Goal: Task Accomplishment & Management: Manage account settings

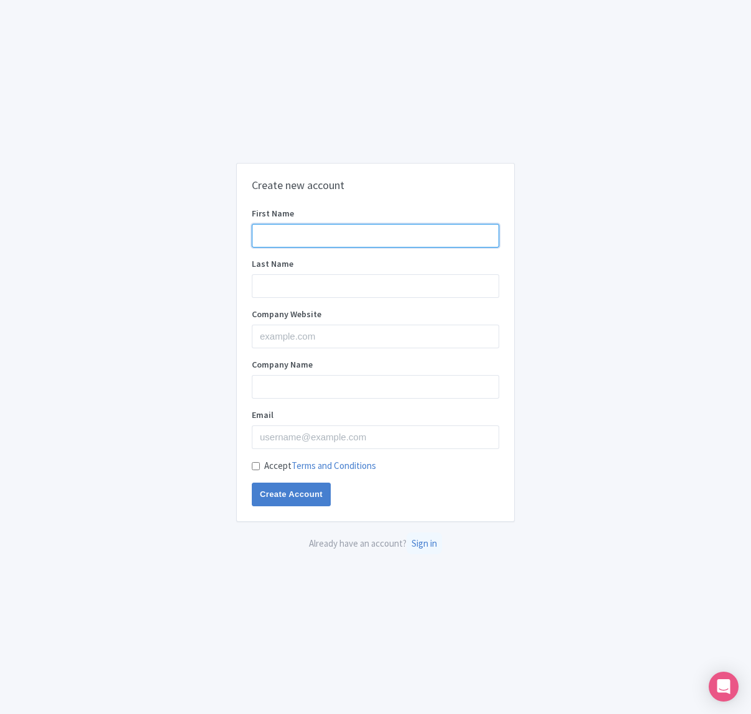
click at [320, 230] on input "First Name" at bounding box center [376, 236] width 248 height 24
type input "Ronald"
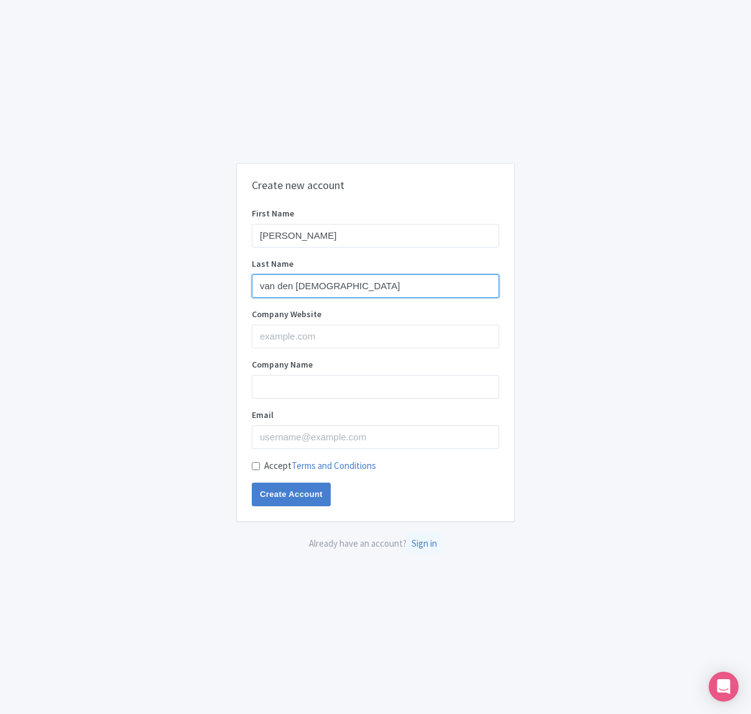
type input "van den Tempel"
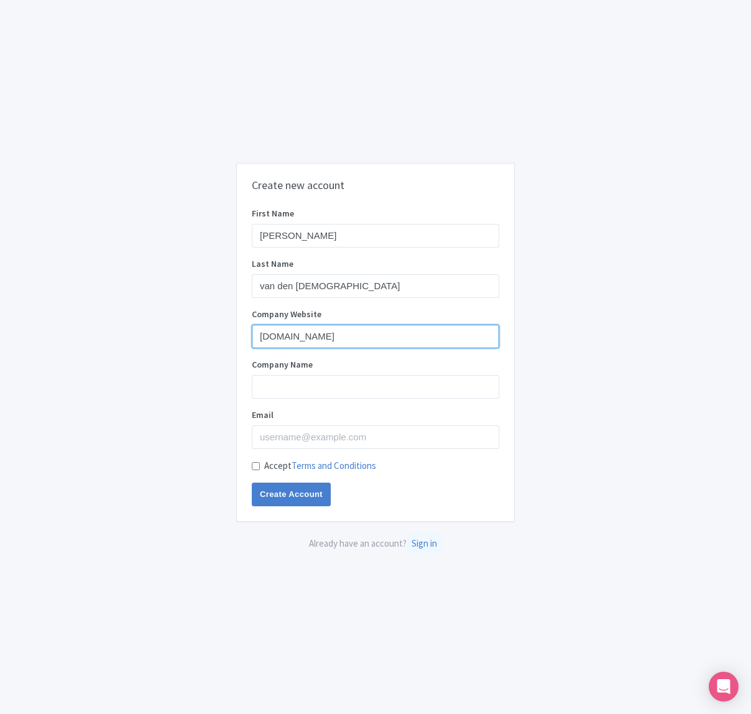
type input "klassieke-concerten.nl"
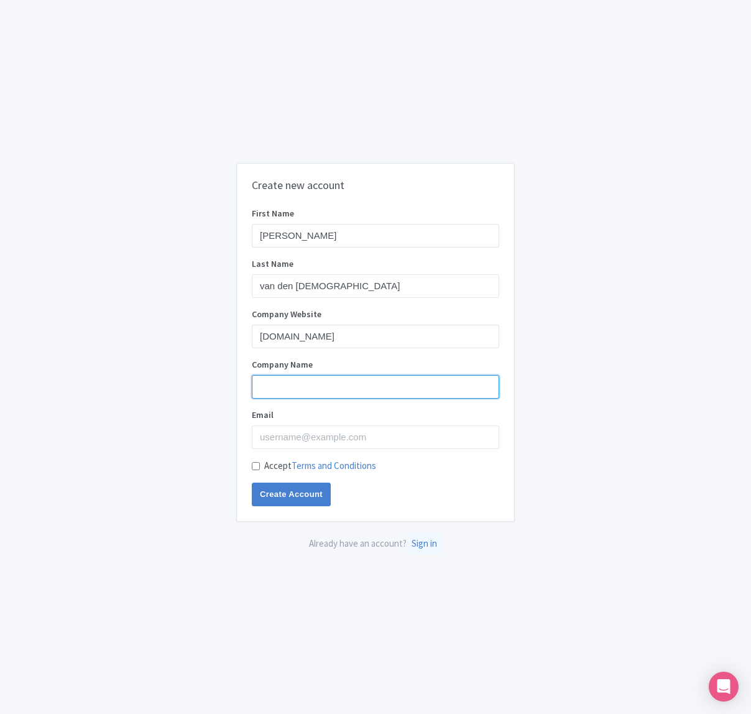
click at [259, 396] on input "Company Name" at bounding box center [376, 387] width 248 height 24
type input "Beleef Klassiek"
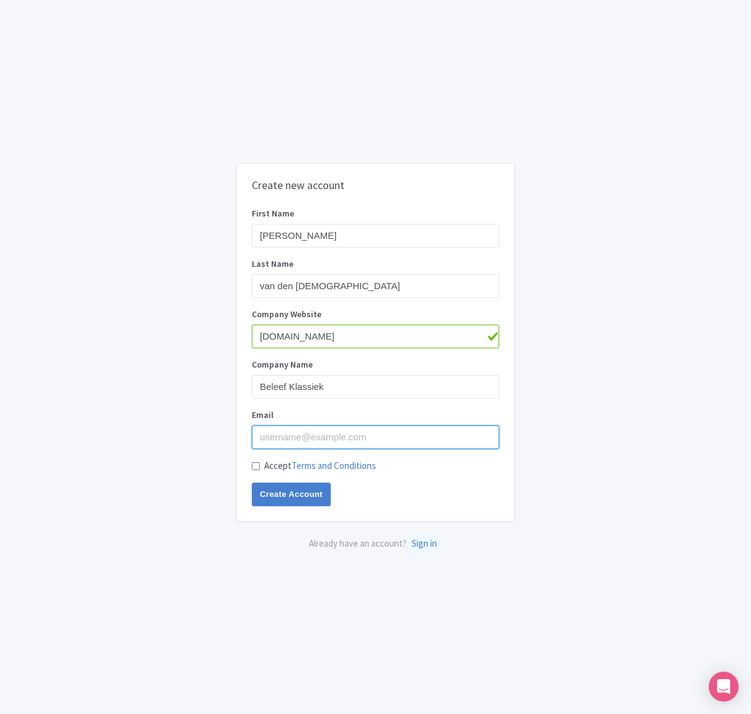
click at [295, 441] on input "Email" at bounding box center [376, 437] width 248 height 24
type input "ronald@beleefklassiek.nl"
click at [252, 483] on input "Create Account" at bounding box center [291, 495] width 79 height 24
click at [251, 465] on div "Create new account First Name Ronald Last Name van den Tempel Company Website k…" at bounding box center [375, 343] width 277 height 358
click at [258, 467] on input "Accept Terms and Conditions" at bounding box center [256, 466] width 8 height 8
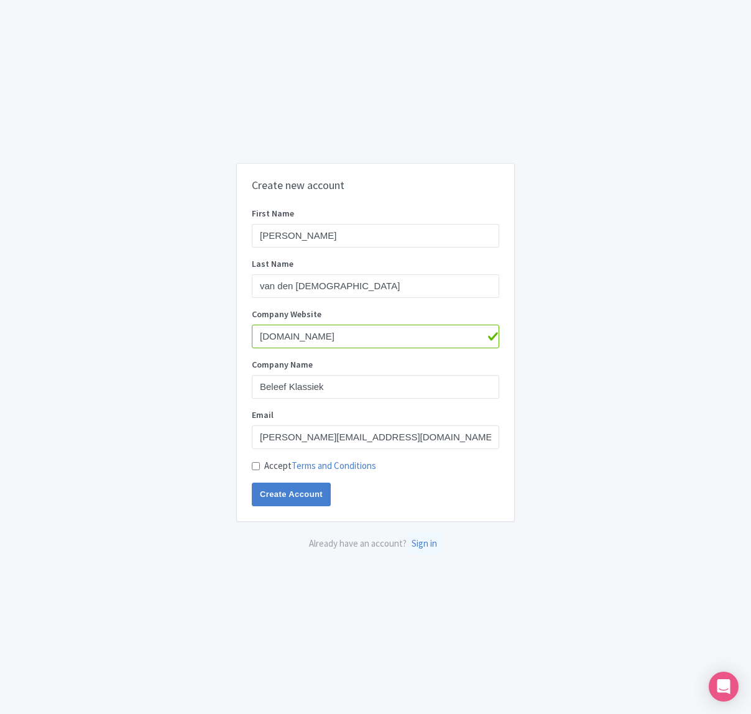
checkbox input "true"
click at [282, 498] on input "Create Account" at bounding box center [291, 495] width 79 height 24
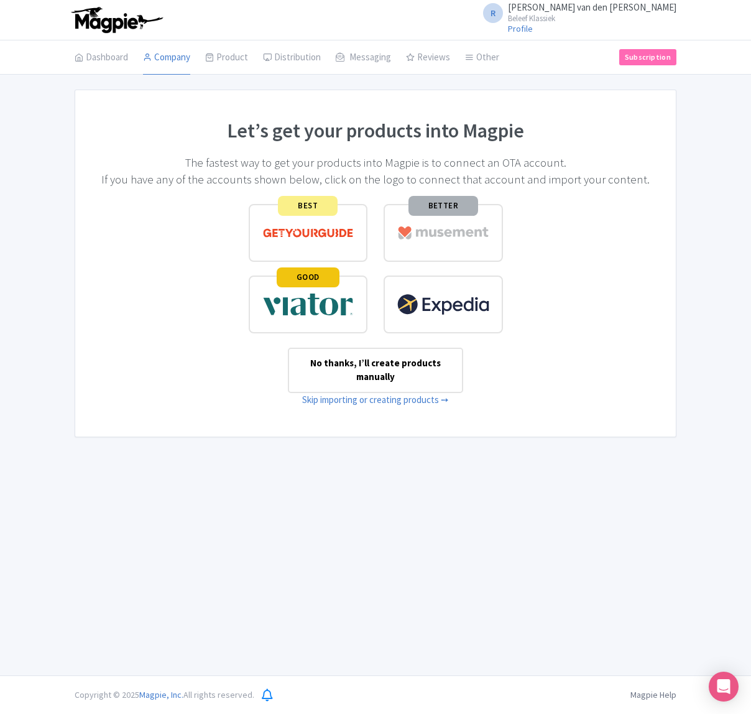
click at [371, 371] on div "No thanks, I’ll create products manually" at bounding box center [375, 370] width 175 height 45
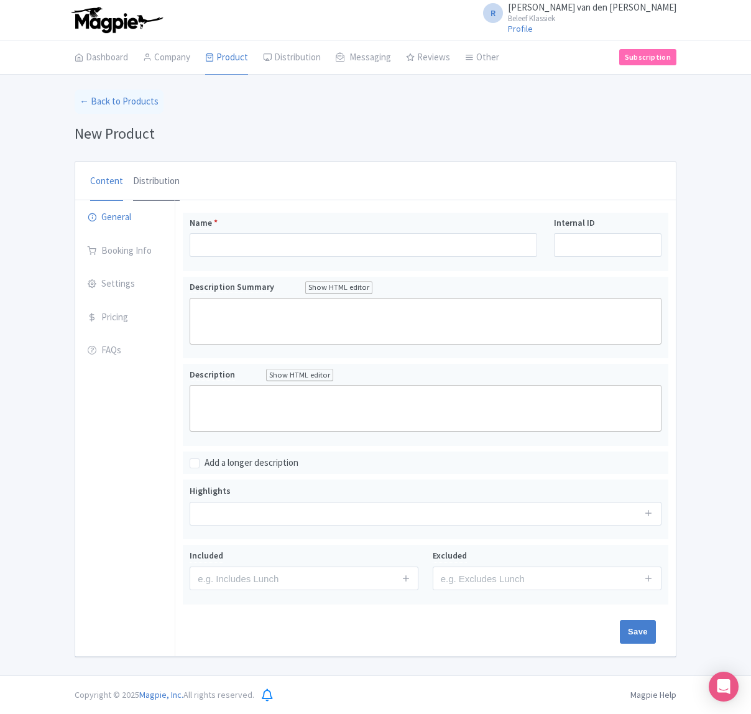
click at [166, 185] on link "Distribution" at bounding box center [156, 182] width 47 height 40
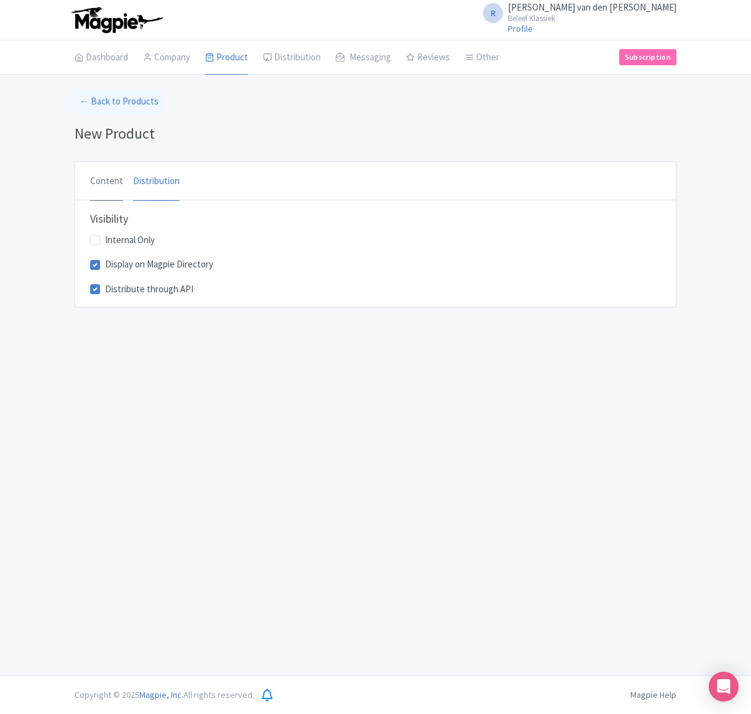
click at [113, 185] on link "Content" at bounding box center [106, 182] width 33 height 40
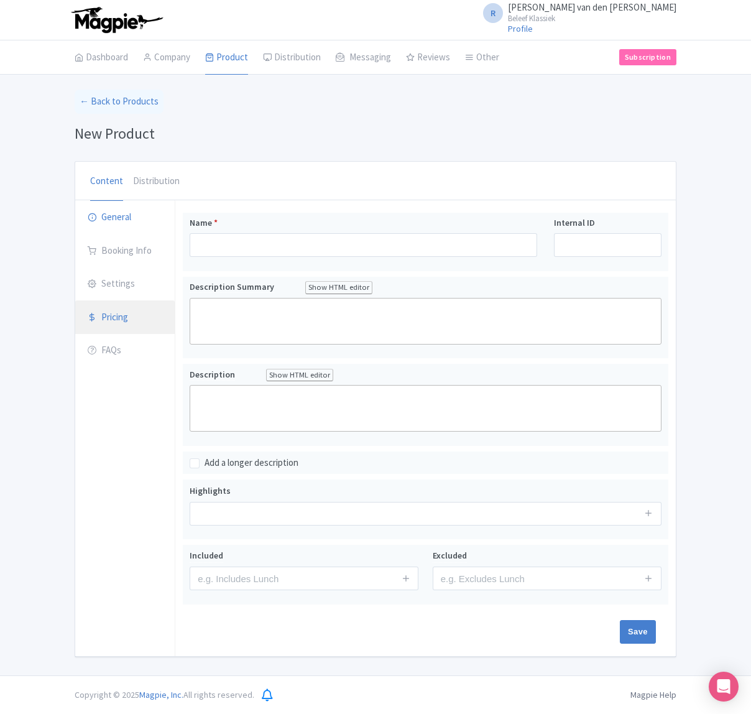
click at [110, 314] on link "Pricing" at bounding box center [125, 317] width 100 height 35
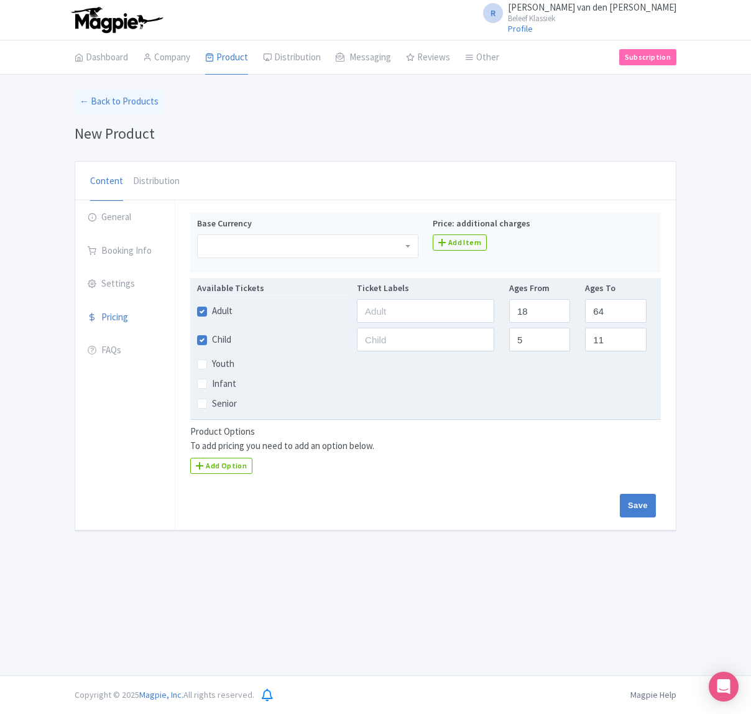
click at [212, 343] on label "Child" at bounding box center [221, 340] width 19 height 14
click at [212, 340] on input "Child" at bounding box center [216, 336] width 8 height 8
checkbox input "false"
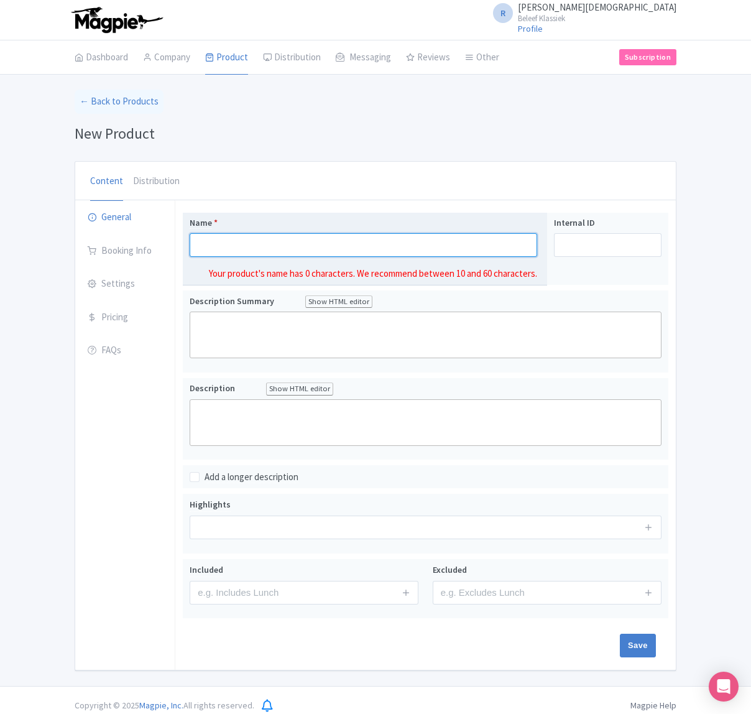
click at [217, 242] on input "Name *" at bounding box center [364, 245] width 348 height 24
type input "Classical Christmas. [GEOGRAPHIC_DATA]"
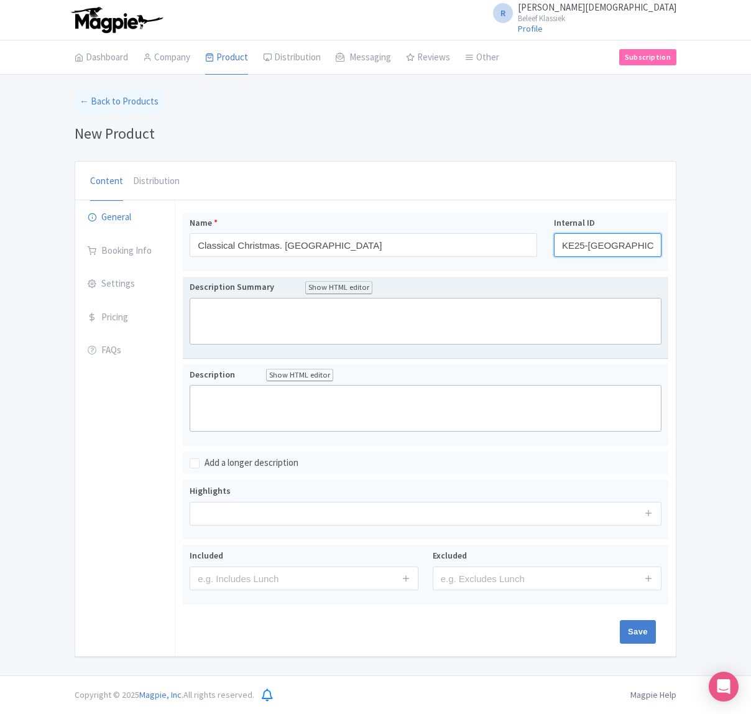
type input "KE25-Elburg"
click at [248, 327] on trix-editor at bounding box center [426, 321] width 472 height 47
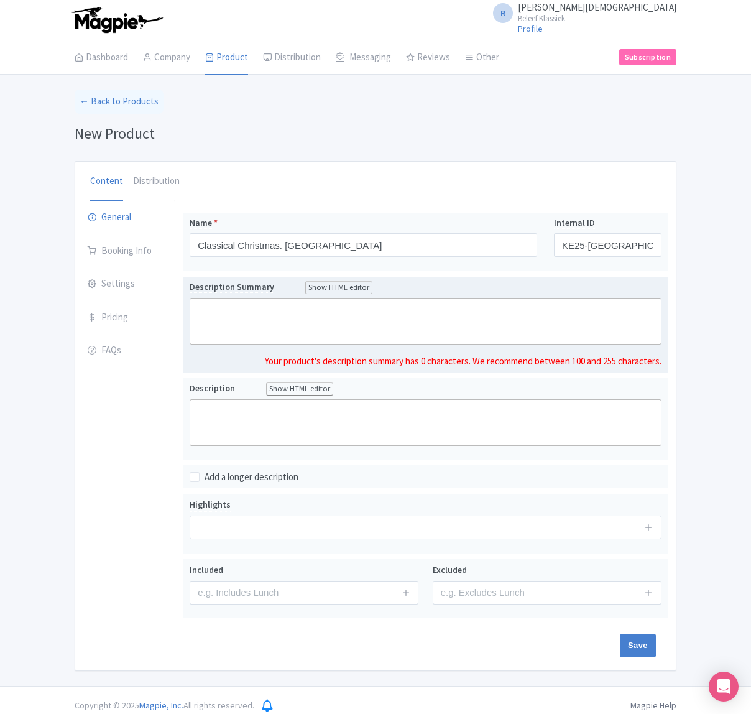
scroll to position [1, 0]
type trix-editor "<div>Classical Christmas Concert in Grote Kerk Elburg</div>"
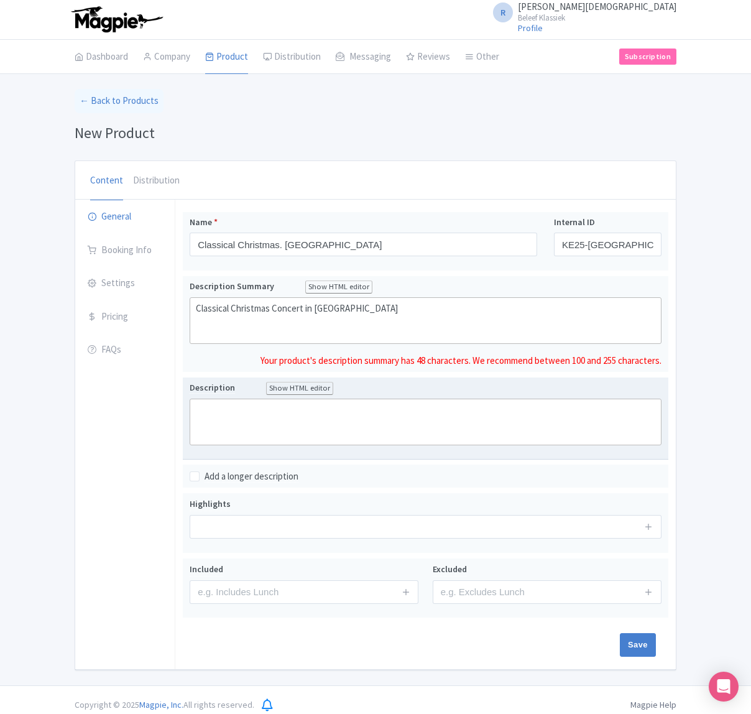
scroll to position [0, 0]
click at [295, 410] on trix-editor at bounding box center [426, 422] width 472 height 47
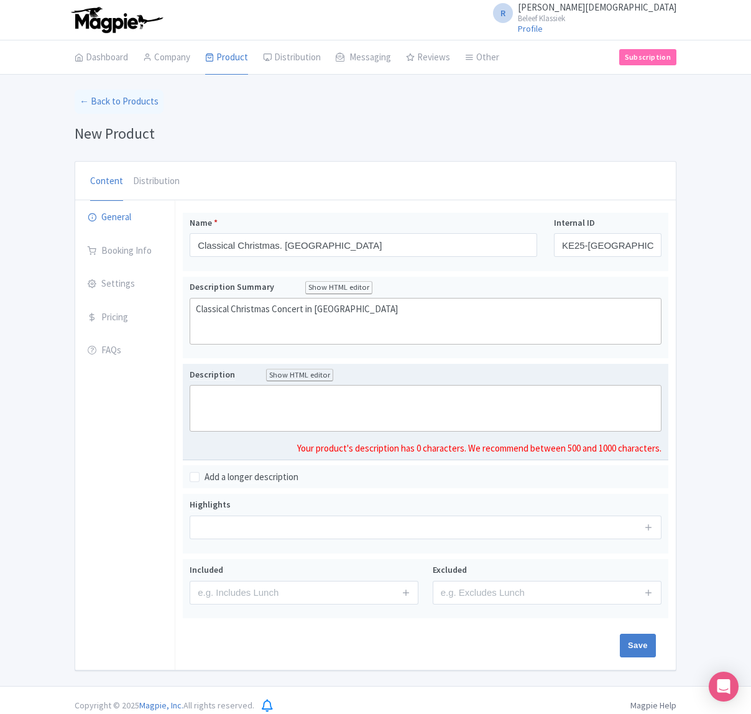
click at [358, 398] on trix-editor at bounding box center [426, 408] width 472 height 47
type trix-editor "<div>B</div>"
type trix-editor "<div>Geniet van een licht klassiek kerstconcert in de Grote Kerk van Elburg. Pi…"
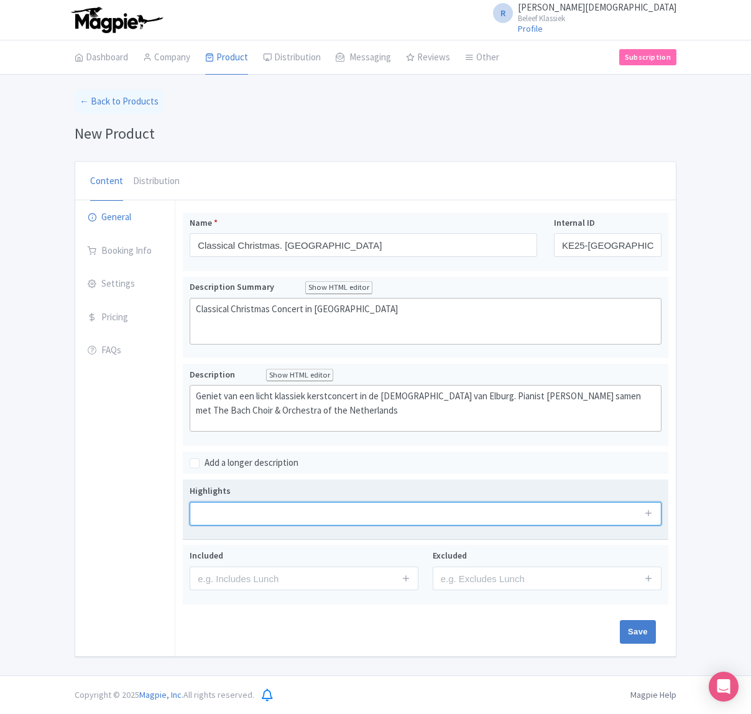
click at [454, 524] on input "text" at bounding box center [426, 514] width 472 height 24
type input "[PERSON_NAME]"
click at [620, 620] on input "Save" at bounding box center [638, 632] width 36 height 24
type input "Saving..."
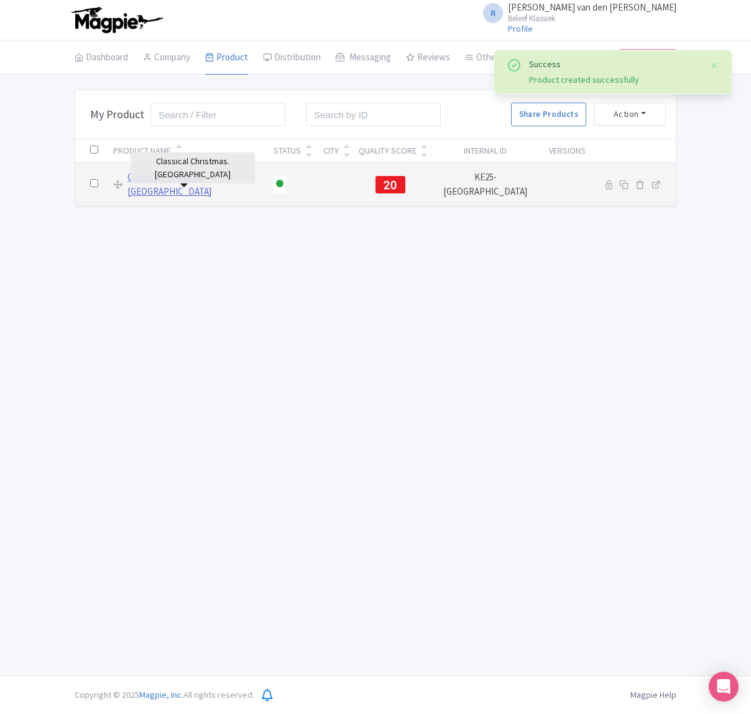
click at [203, 180] on link "Classical Christmas. [GEOGRAPHIC_DATA]" at bounding box center [193, 184] width 131 height 28
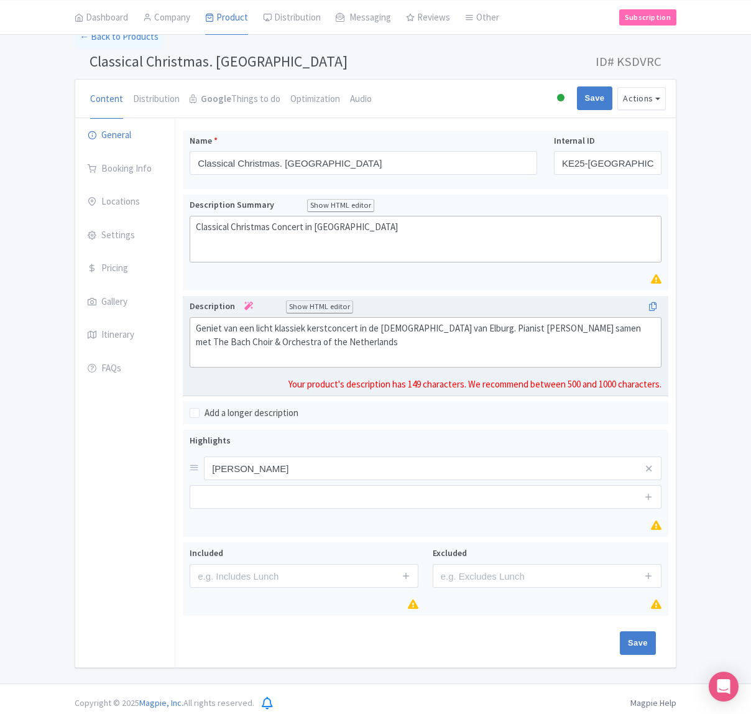
scroll to position [73, 0]
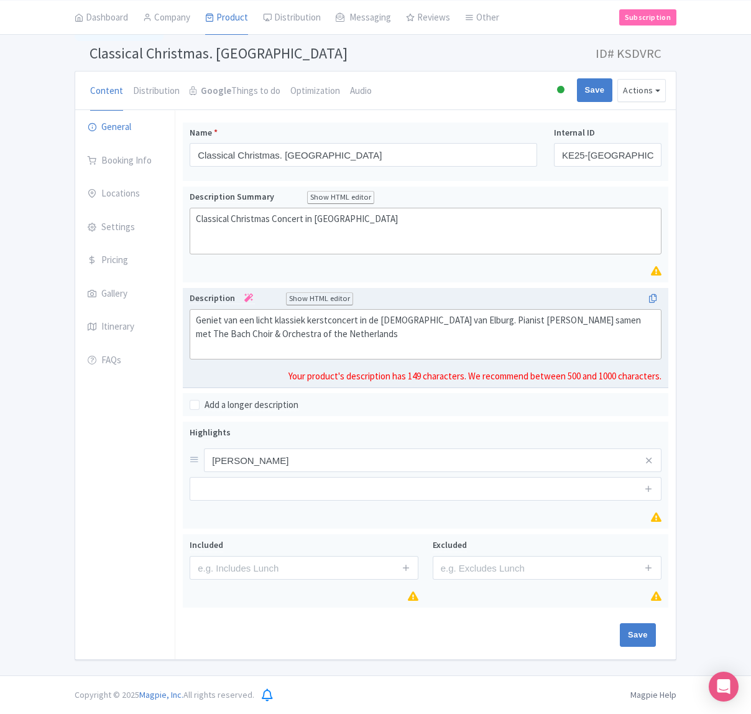
click at [373, 336] on div "Geniet van een licht klassiek kerstconcert in de Grote Kerk van Elburg. Pianist…" at bounding box center [426, 335] width 460 height 42
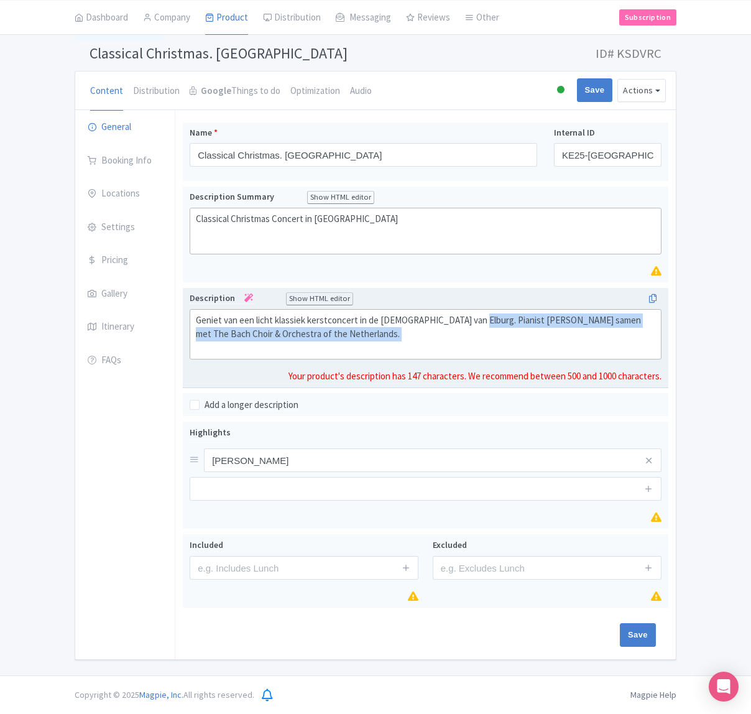
drag, startPoint x: 469, startPoint y: 320, endPoint x: 472, endPoint y: 350, distance: 29.4
click at [472, 350] on div "Geniet van een licht klassiek kerstconcert in de Grote Kerk van Elburg. Pianist…" at bounding box center [426, 335] width 460 height 42
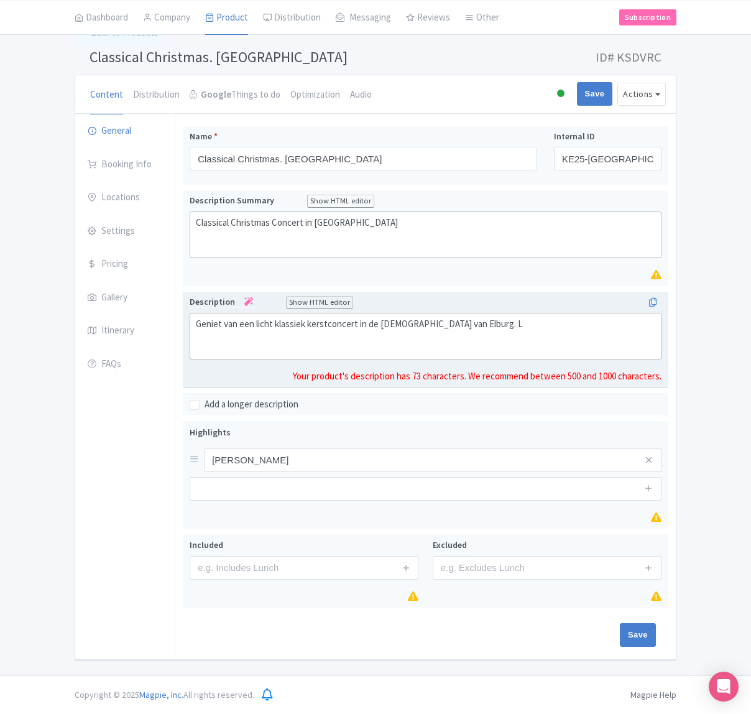
paste trix-editor "laat u meevoeren in de ware kerstgedachte tijdens <a href="https://kerst-concer…"
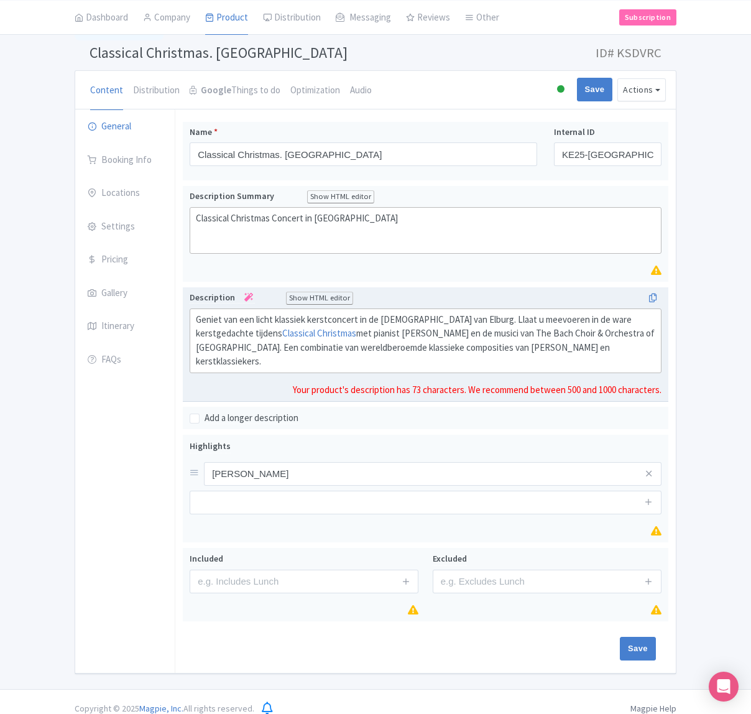
drag, startPoint x: 473, startPoint y: 321, endPoint x: 491, endPoint y: 346, distance: 30.7
click at [473, 321] on div "Geniet van een licht klassiek kerstconcert in de Grote Kerk van Elburg. Llaat u…" at bounding box center [426, 341] width 460 height 56
click at [572, 348] on div "Geniet van een licht klassiek kerstconcert in de Grote Kerk van Elburg. Laat u …" at bounding box center [426, 341] width 460 height 56
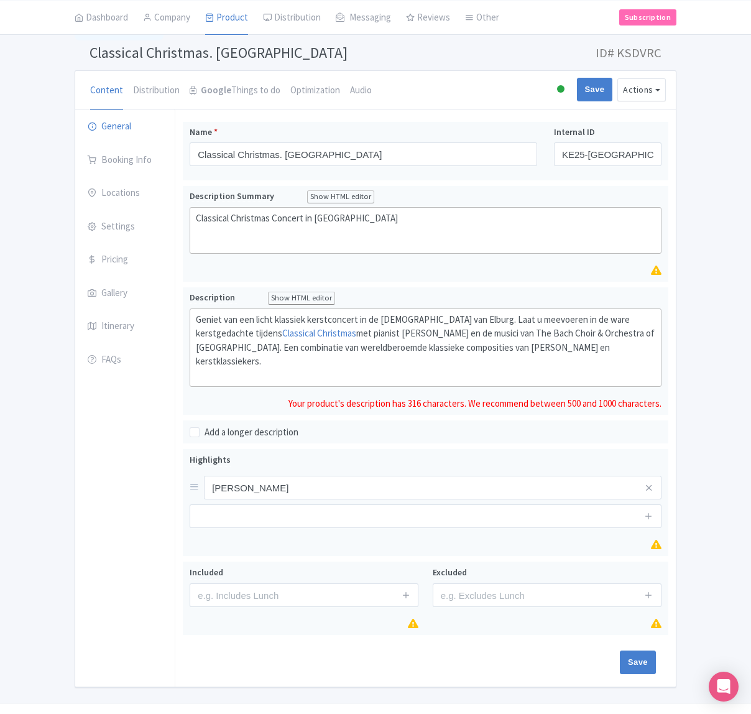
paste trix-editor "Het mooiste klassieke kerstconcert in Elburg<br><br></div><div>De unieke sfeer …"
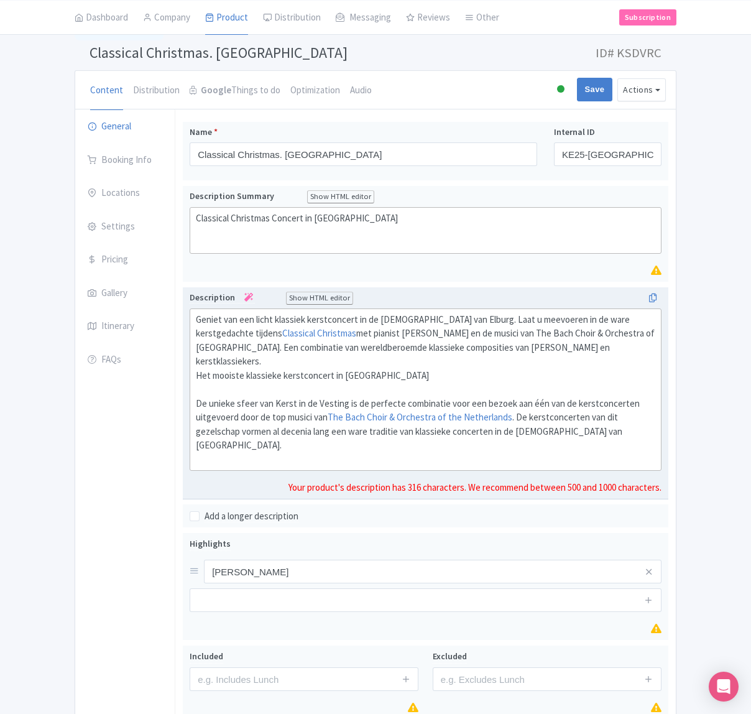
click at [486, 361] on div "Geniet van een licht klassiek kerstconcert in de Grote Kerk van Elburg. Laat u …" at bounding box center [426, 355] width 460 height 84
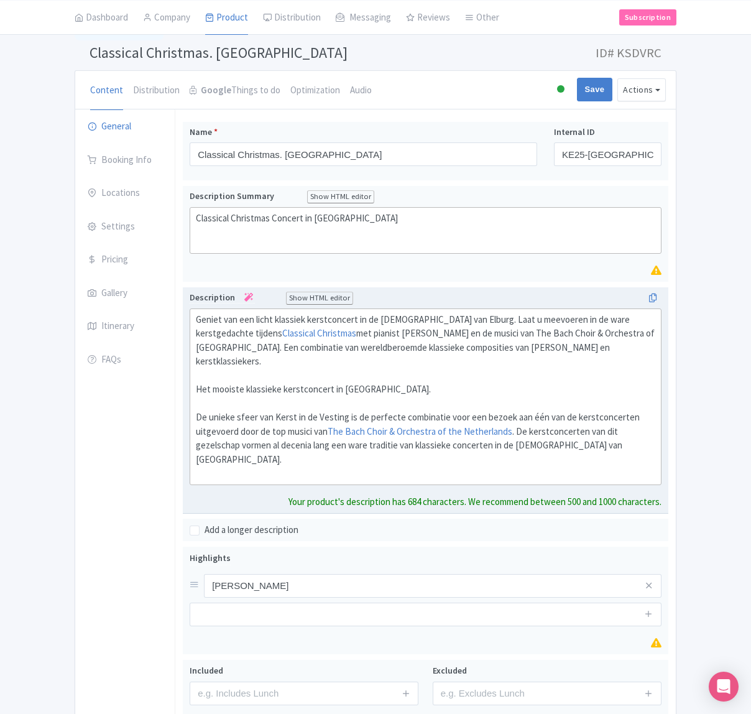
type trix-editor "<div>Geniet van een licht klassiek kerstconcert in de Grote Kerk van Elburg. La…"
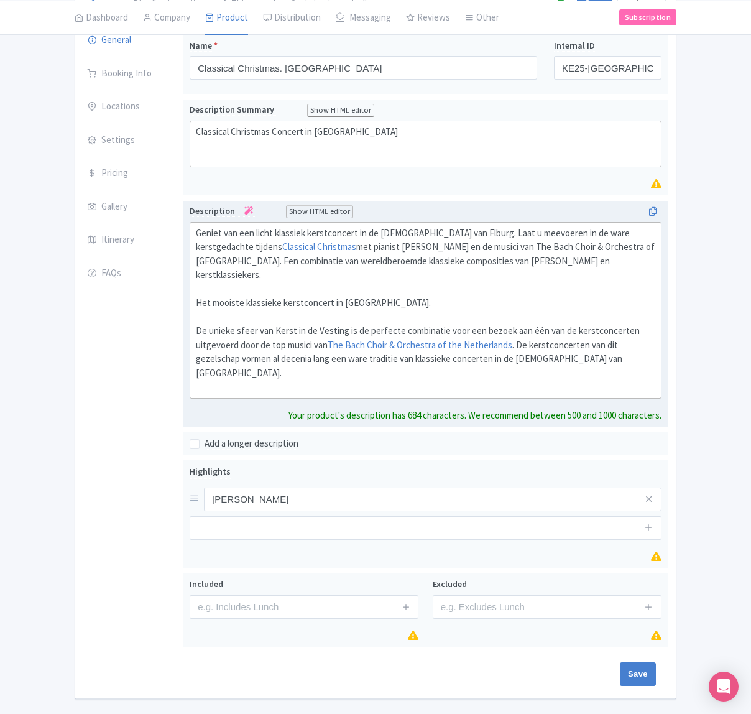
scroll to position [171, 0]
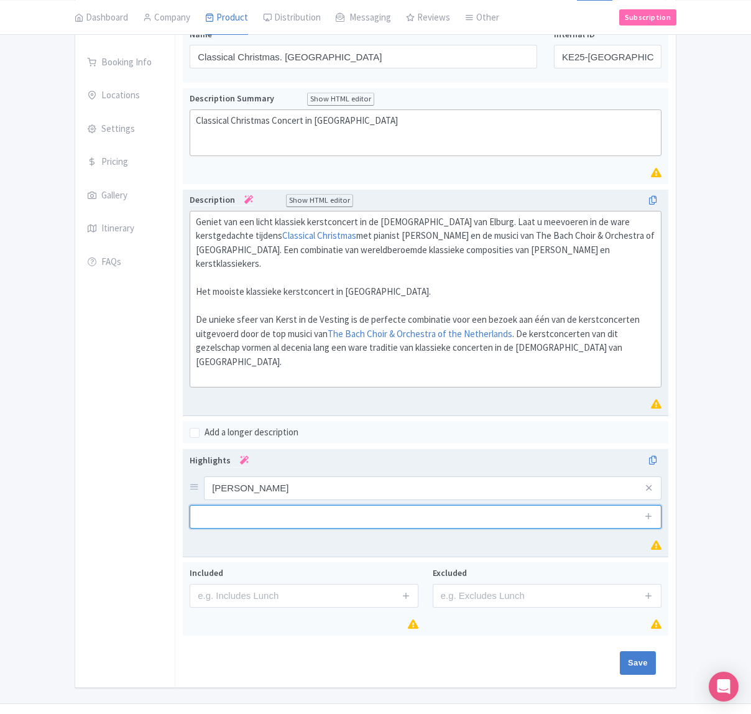
click at [300, 505] on input "text" at bounding box center [426, 517] width 472 height 24
type input "kerstconcert"
type input "Saving..."
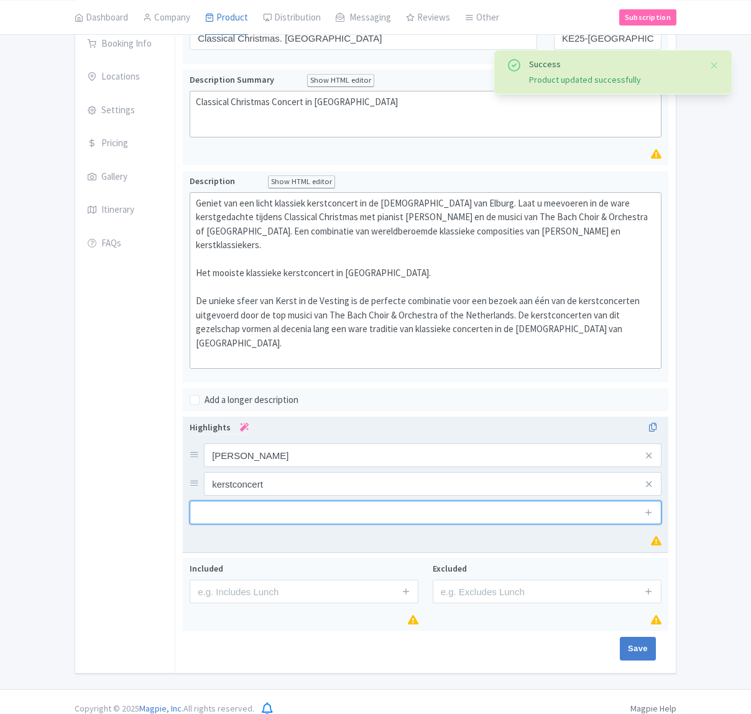
scroll to position [176, 0]
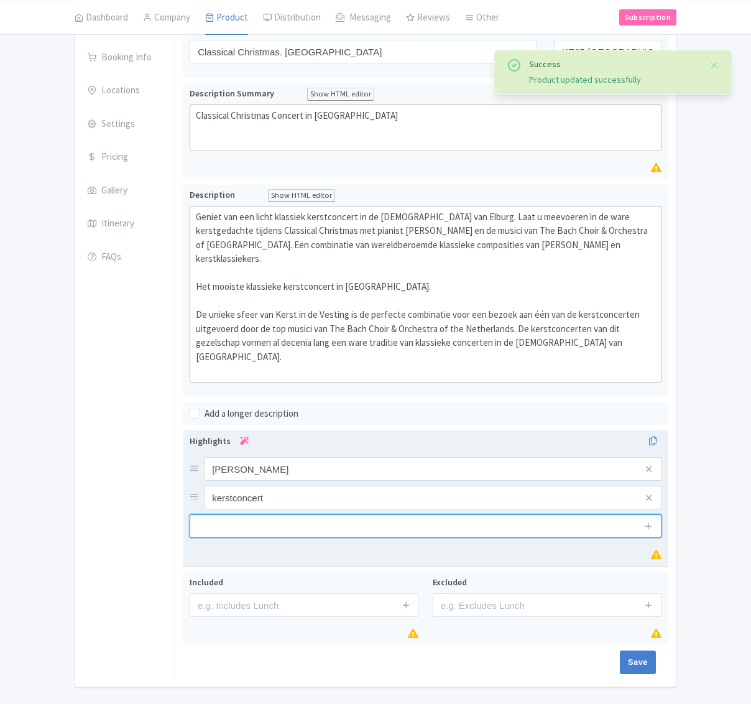
click at [558, 514] on input "text" at bounding box center [426, 526] width 472 height 24
type input "live"
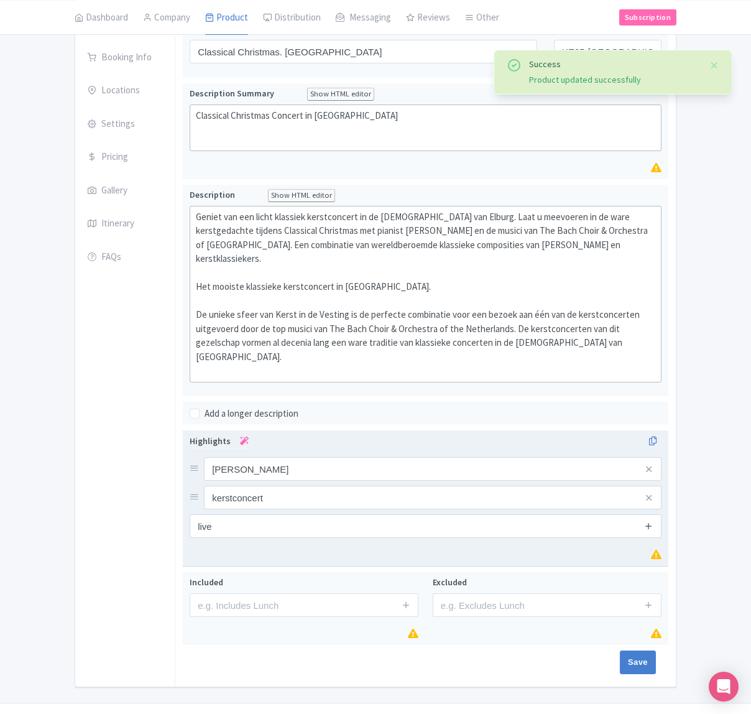
click at [646, 521] on icon at bounding box center [648, 525] width 9 height 9
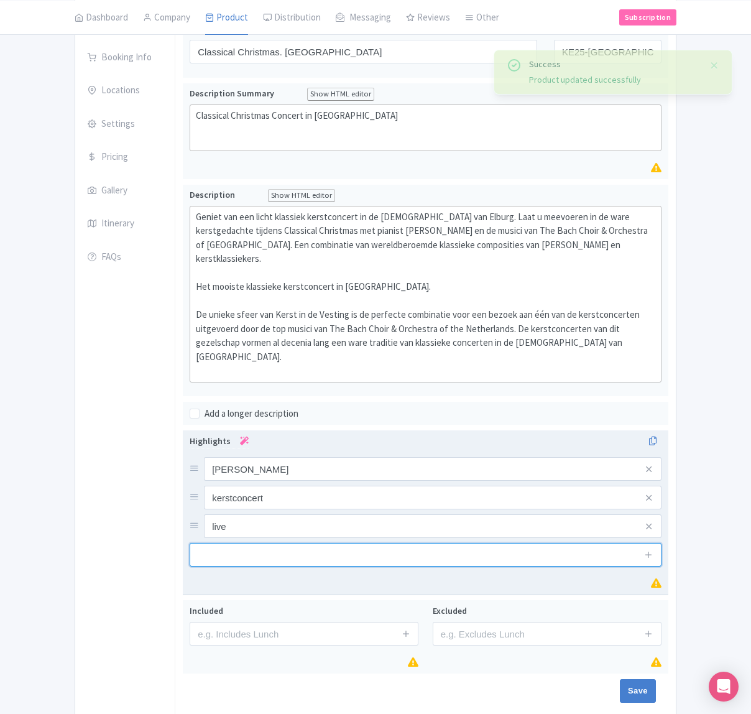
click at [419, 543] on input "text" at bounding box center [426, 555] width 472 height 24
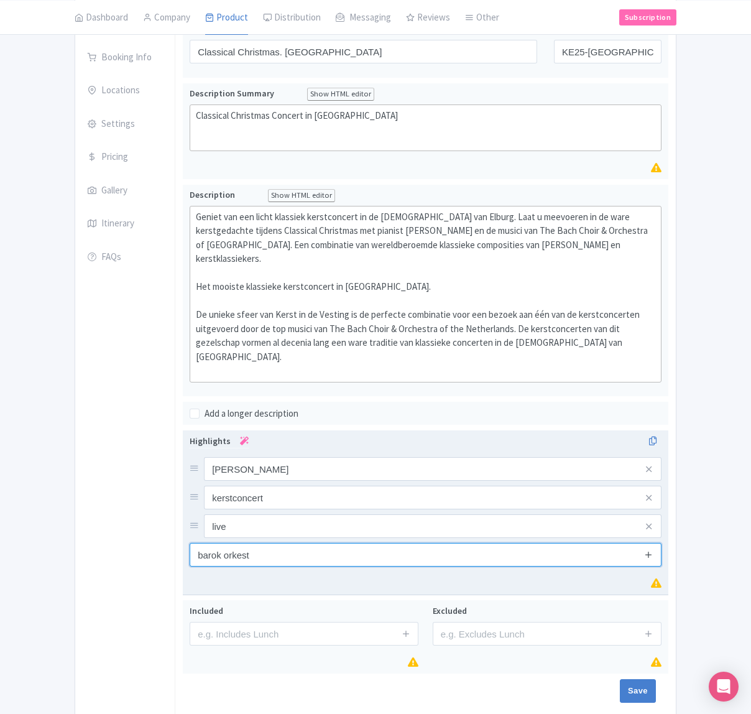
type input "barok orkest"
click at [648, 550] on icon at bounding box center [648, 554] width 9 height 9
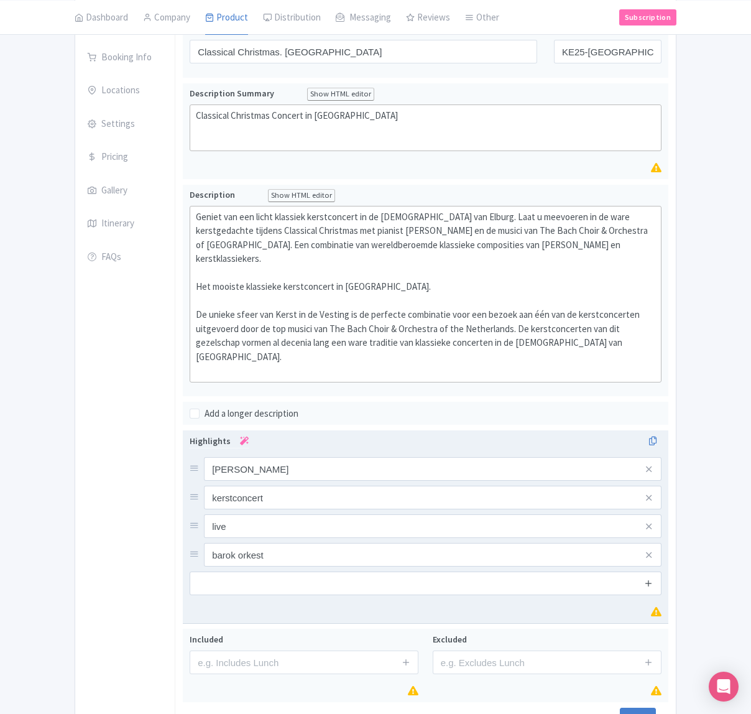
scroll to position [177, 0]
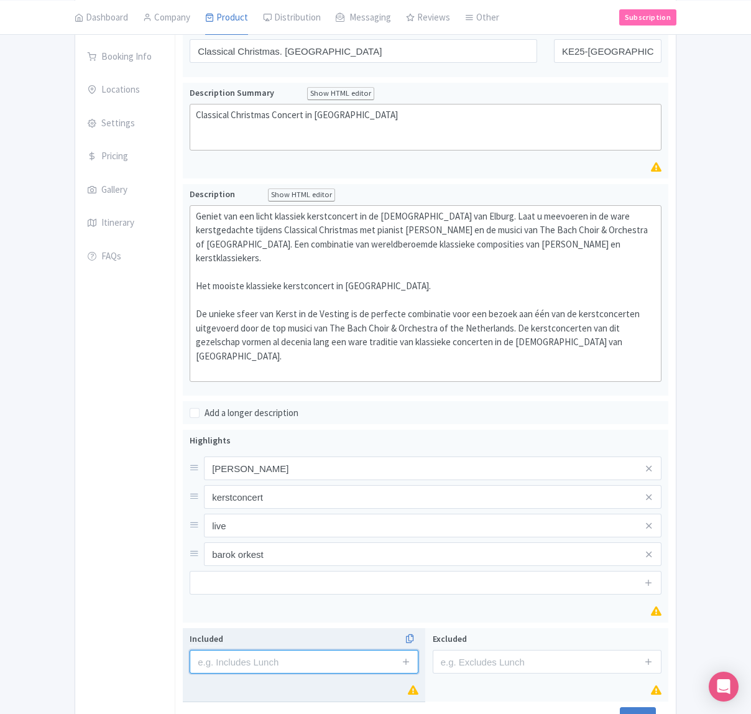
click at [318, 650] on input "text" at bounding box center [304, 662] width 229 height 24
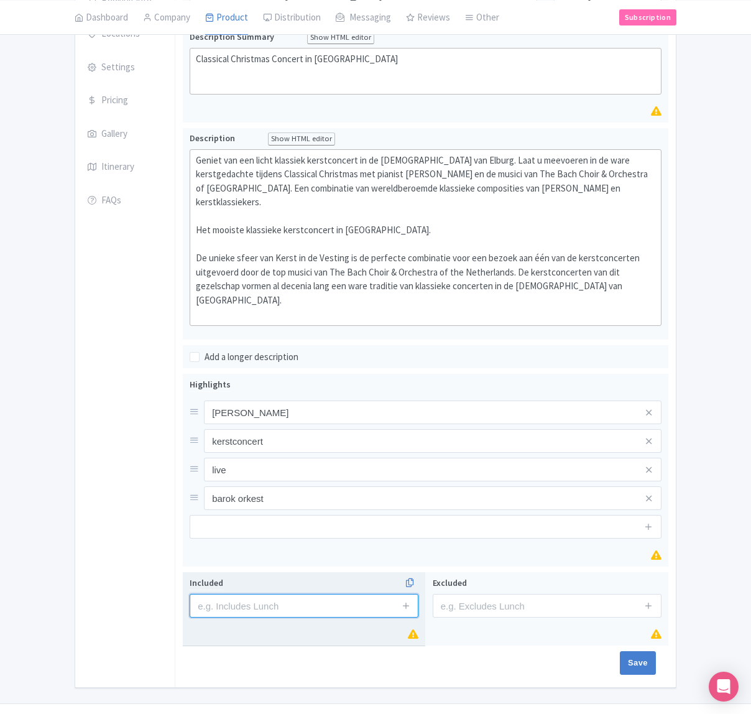
scroll to position [233, 0]
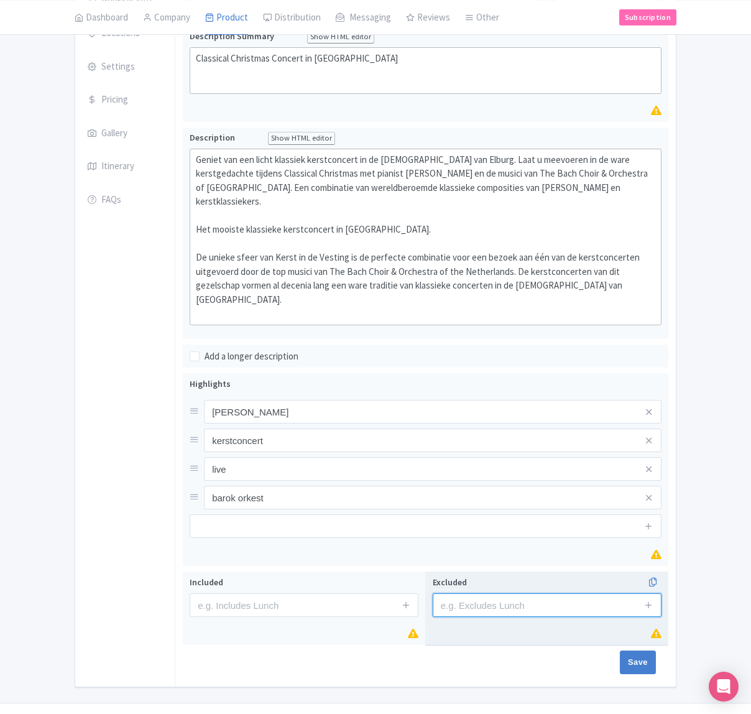
click at [466, 593] on input "text" at bounding box center [547, 605] width 229 height 24
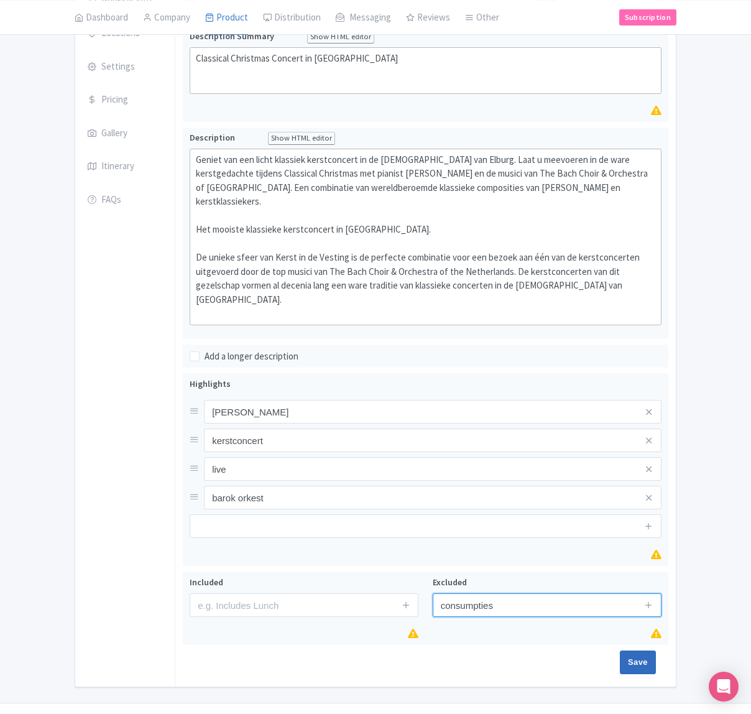
type input "consumpties"
click at [635, 651] on input "Save" at bounding box center [638, 663] width 36 height 24
type input "Saving..."
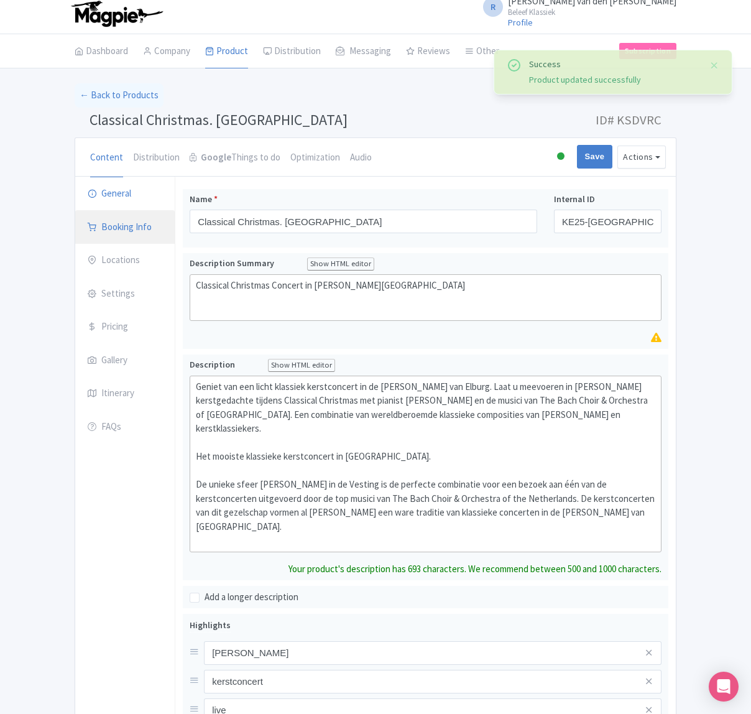
click at [129, 224] on link "Booking Info" at bounding box center [125, 227] width 100 height 35
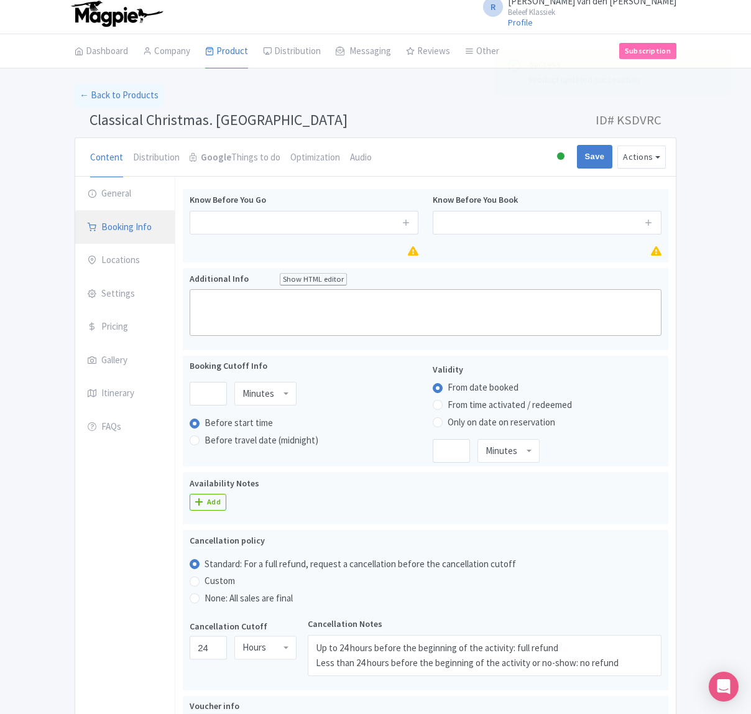
scroll to position [10, 0]
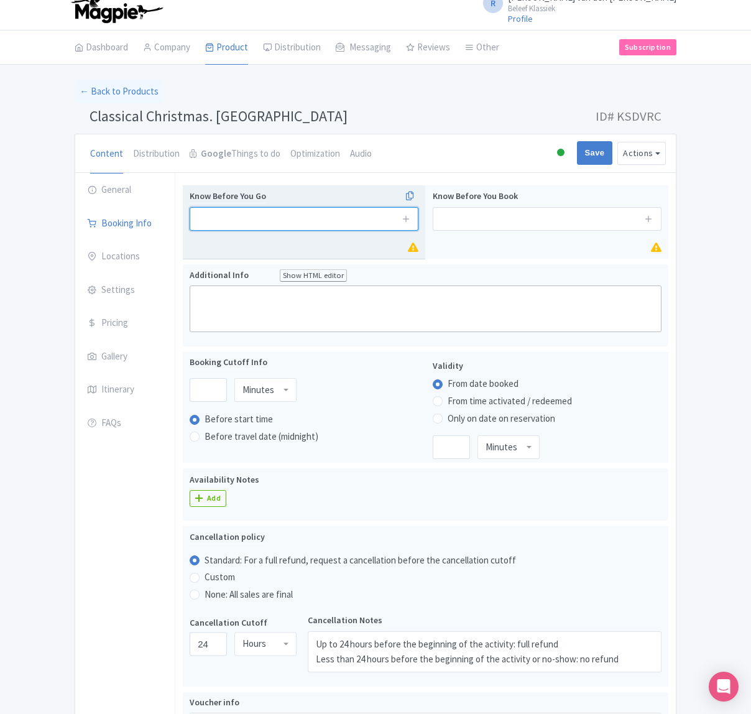
click at [284, 221] on input "text" at bounding box center [304, 219] width 229 height 24
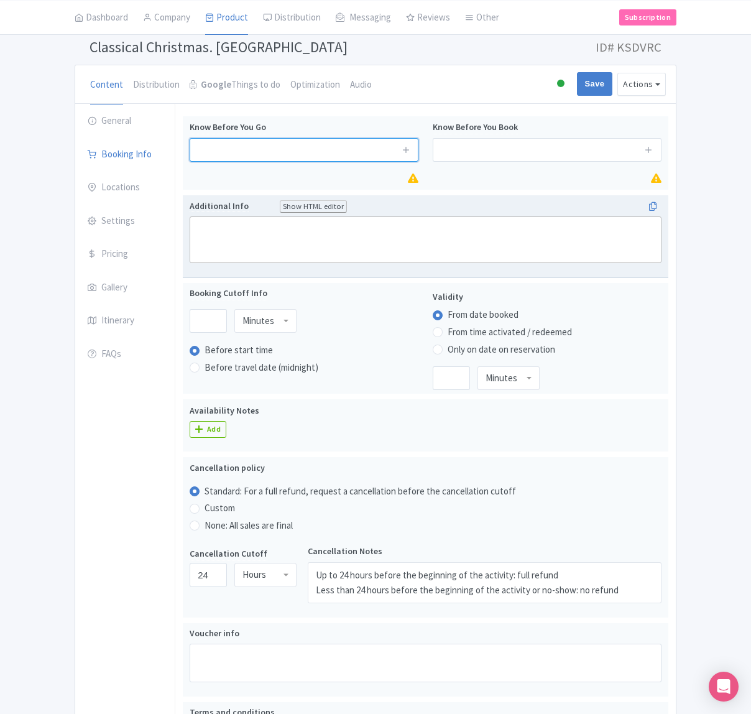
scroll to position [85, 0]
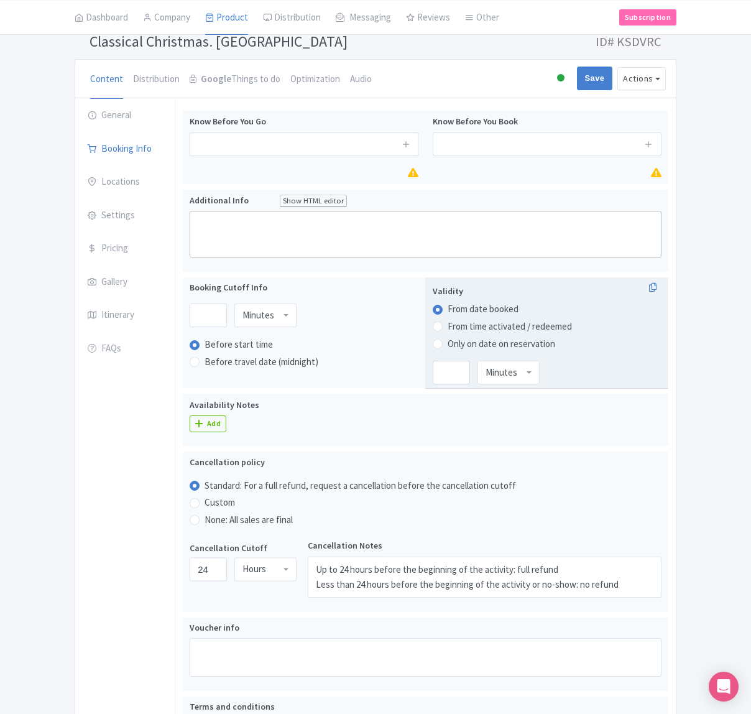
click at [470, 340] on label "Only on date on reservation" at bounding box center [502, 344] width 108 height 14
click at [460, 340] on input "Only on date on reservation" at bounding box center [454, 342] width 12 height 12
radio input "true"
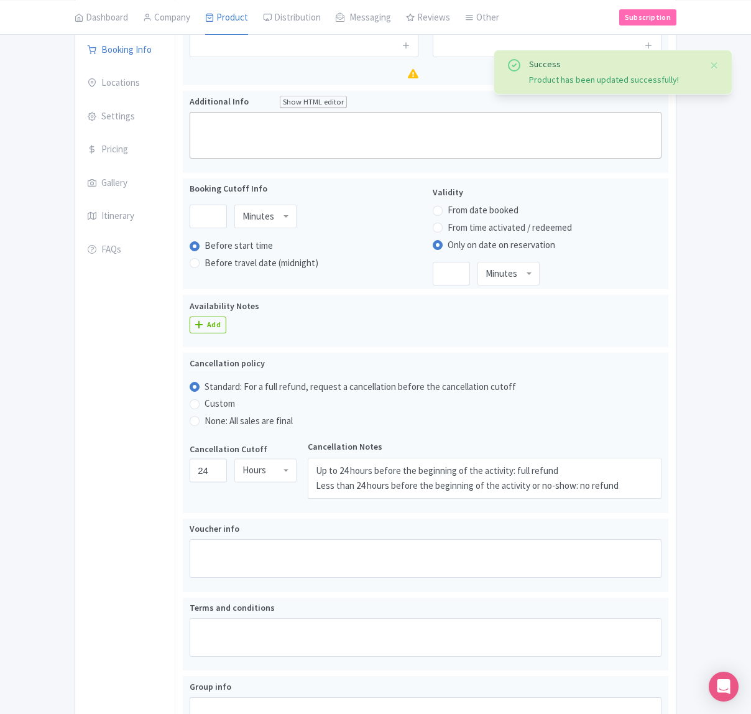
scroll to position [185, 0]
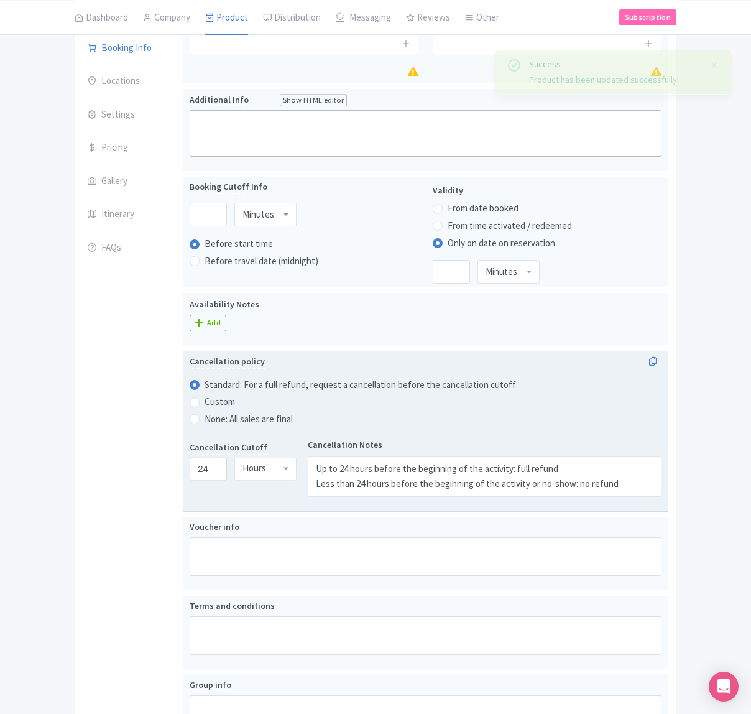
click at [218, 419] on label "None: All sales are final" at bounding box center [249, 419] width 88 height 14
click at [217, 419] on input "None: All sales are final" at bounding box center [211, 418] width 12 height 12
radio input "true"
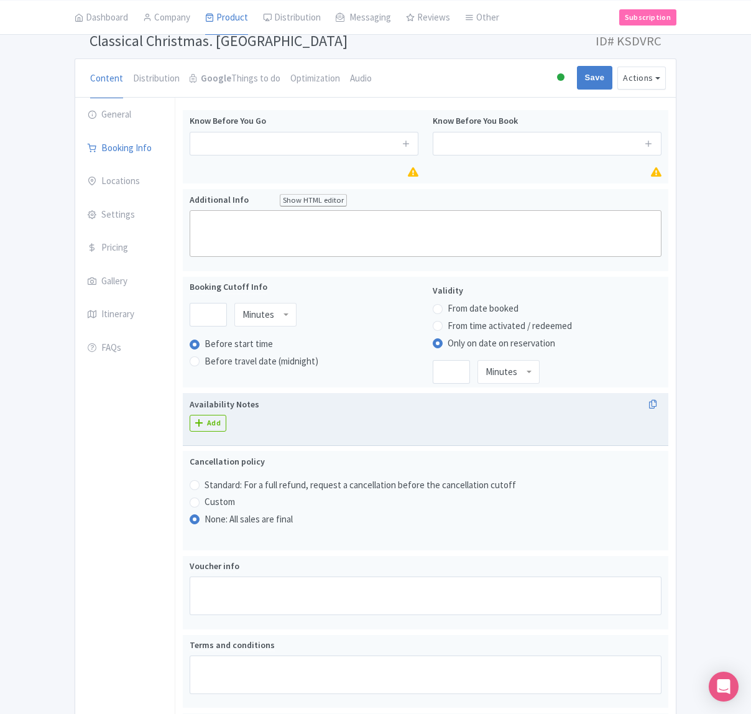
scroll to position [79, 0]
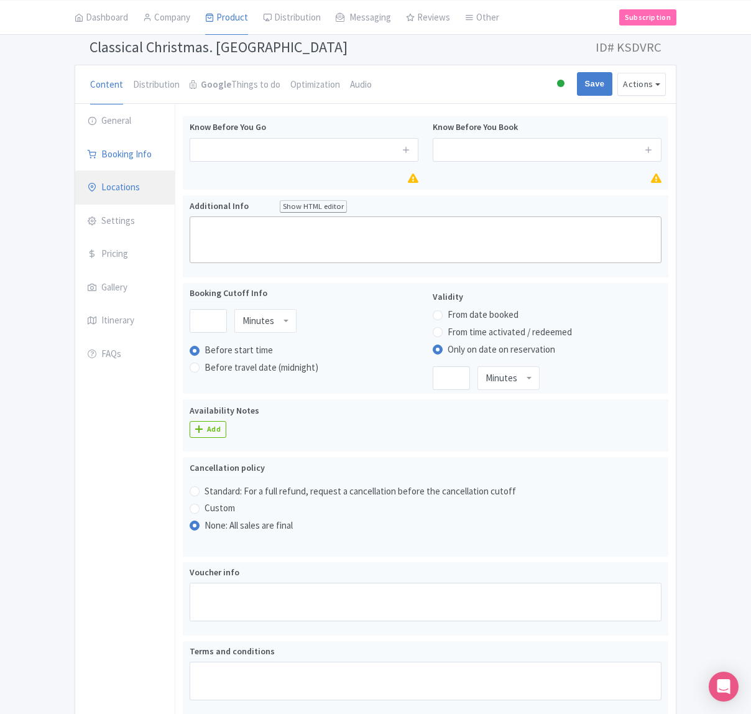
click at [132, 189] on link "Locations" at bounding box center [125, 187] width 100 height 35
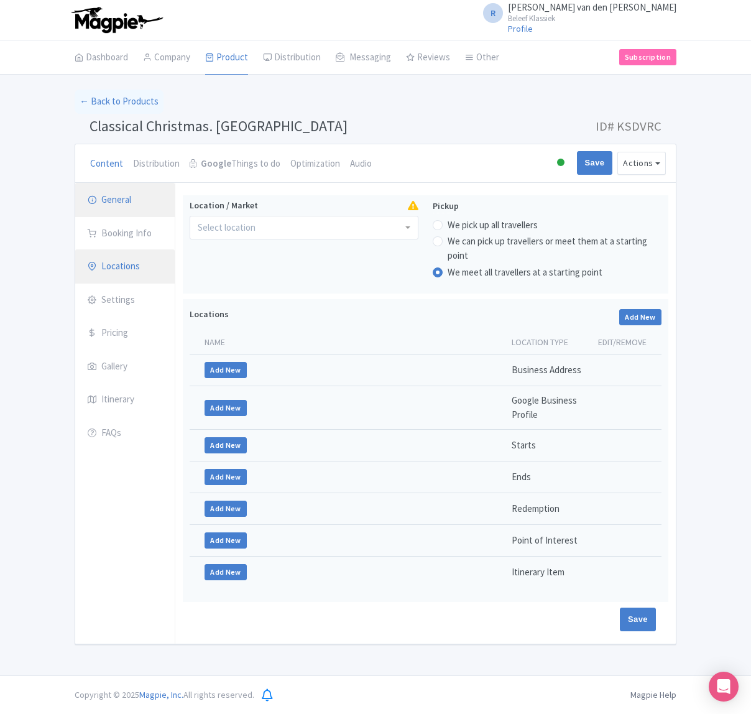
scroll to position [0, 0]
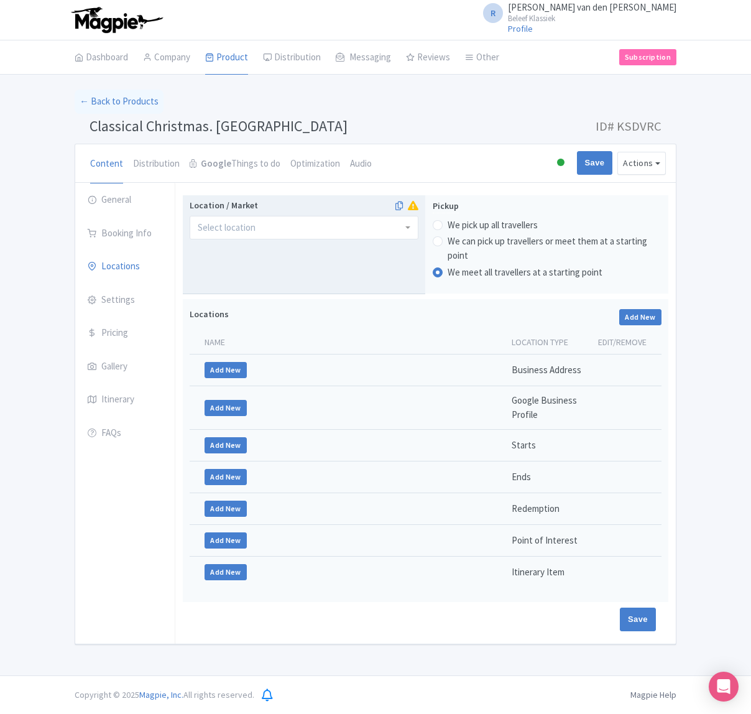
click at [231, 230] on input "Location / Market" at bounding box center [228, 227] width 60 height 11
type input "Grote Kerk Elburg"
click at [577, 151] on input "Save" at bounding box center [595, 163] width 36 height 24
type input "Update Product"
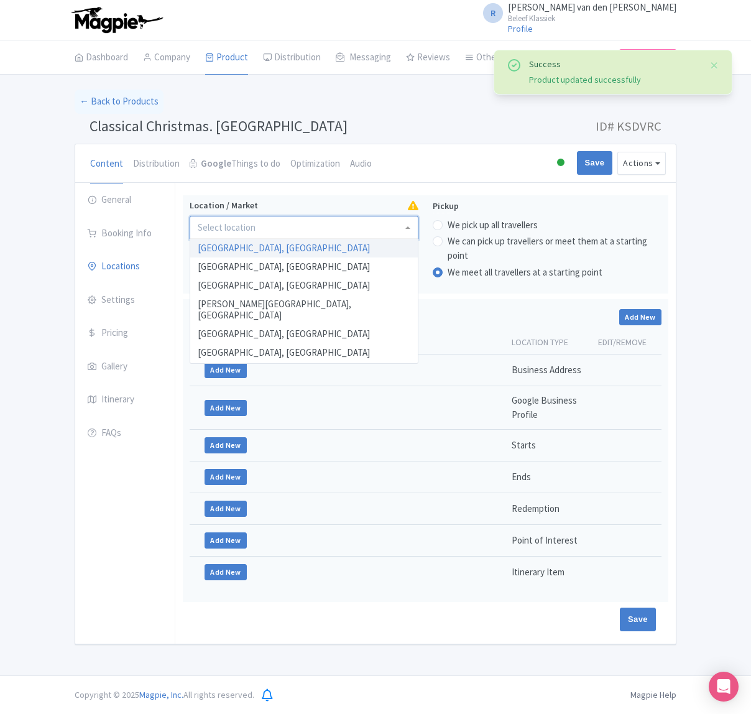
click at [312, 228] on div at bounding box center [304, 228] width 229 height 24
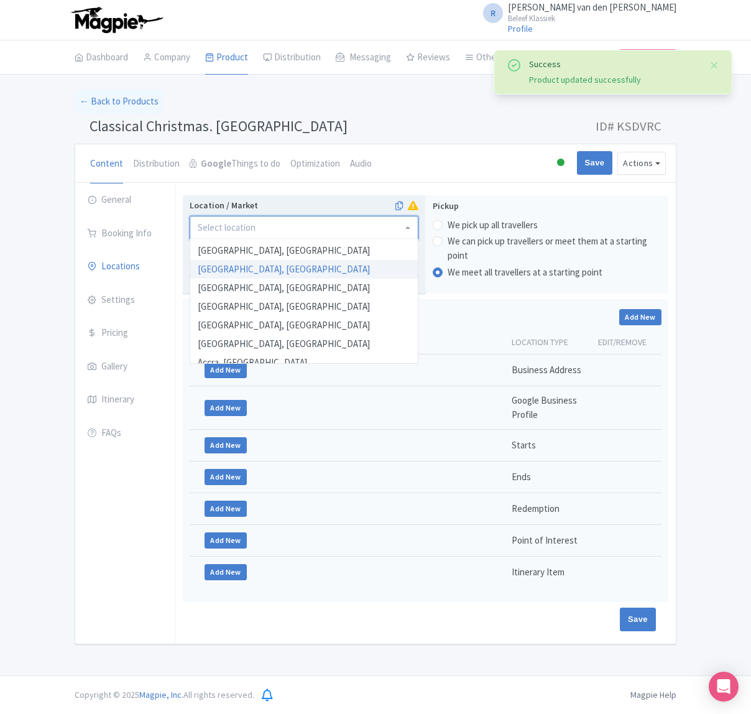
scroll to position [175, 0]
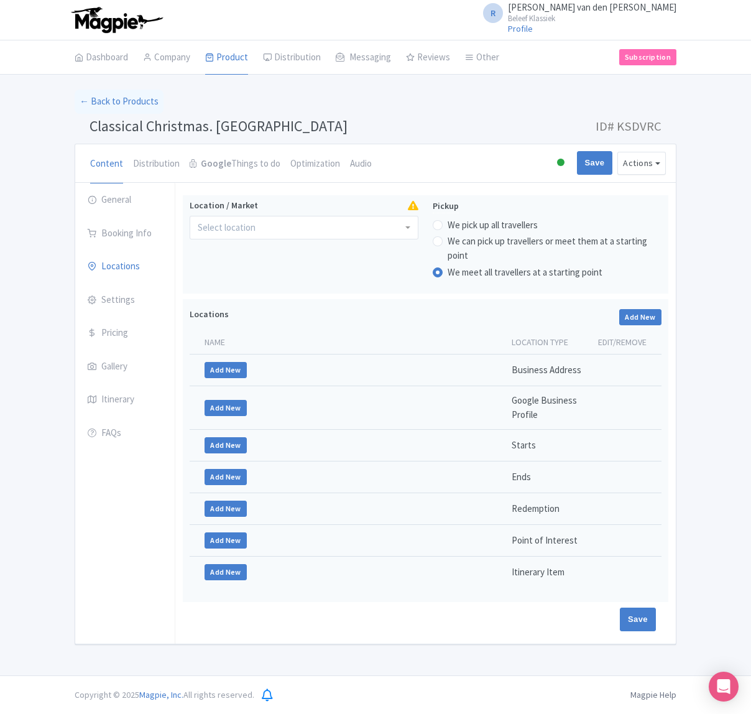
click at [511, 172] on div "Content Distribution Google Things to do Optimization Audio Active Inactive Bui…" at bounding box center [375, 163] width 601 height 39
click at [129, 299] on link "Settings" at bounding box center [125, 300] width 100 height 35
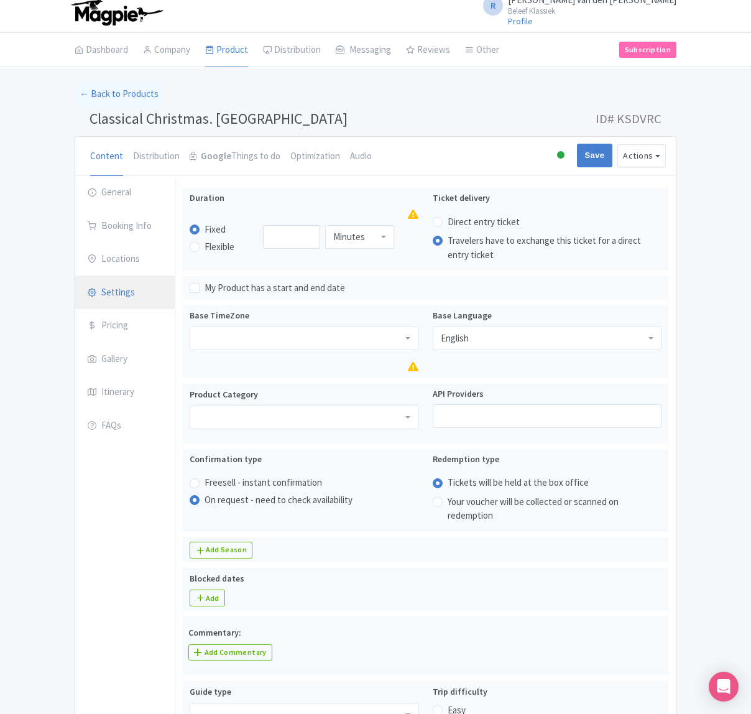
scroll to position [0, 0]
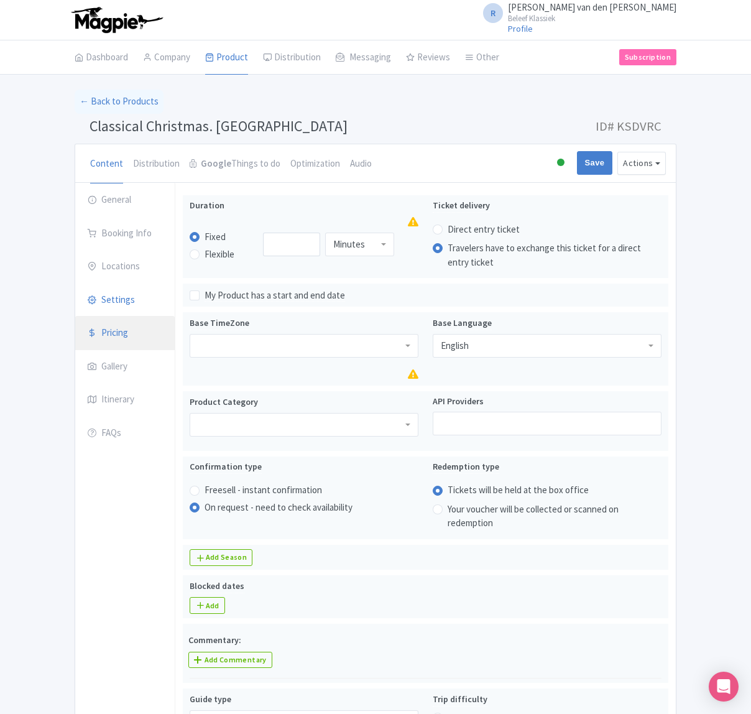
click at [131, 333] on link "Pricing" at bounding box center [125, 333] width 100 height 35
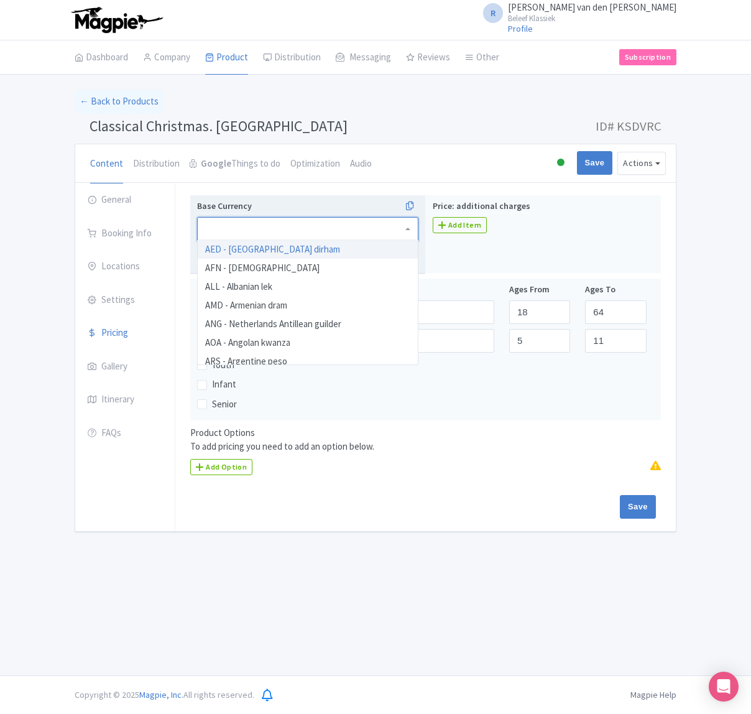
click at [394, 230] on div at bounding box center [307, 229] width 221 height 24
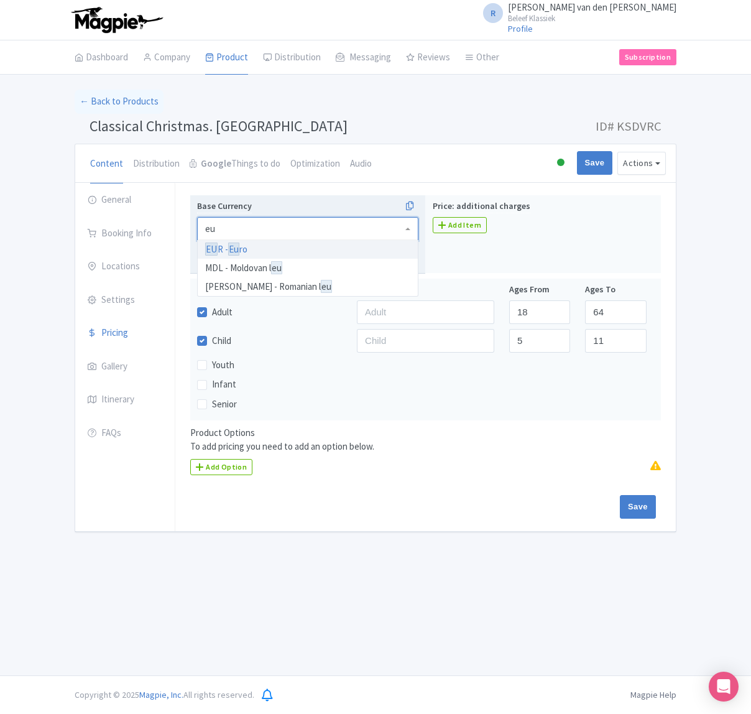
type input "eur"
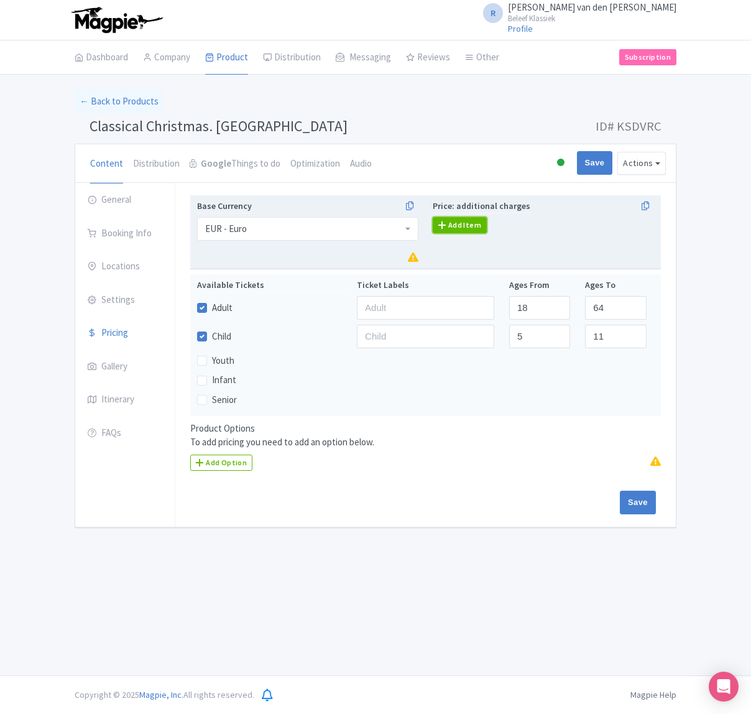
click at [462, 226] on link "Add Item" at bounding box center [460, 225] width 54 height 16
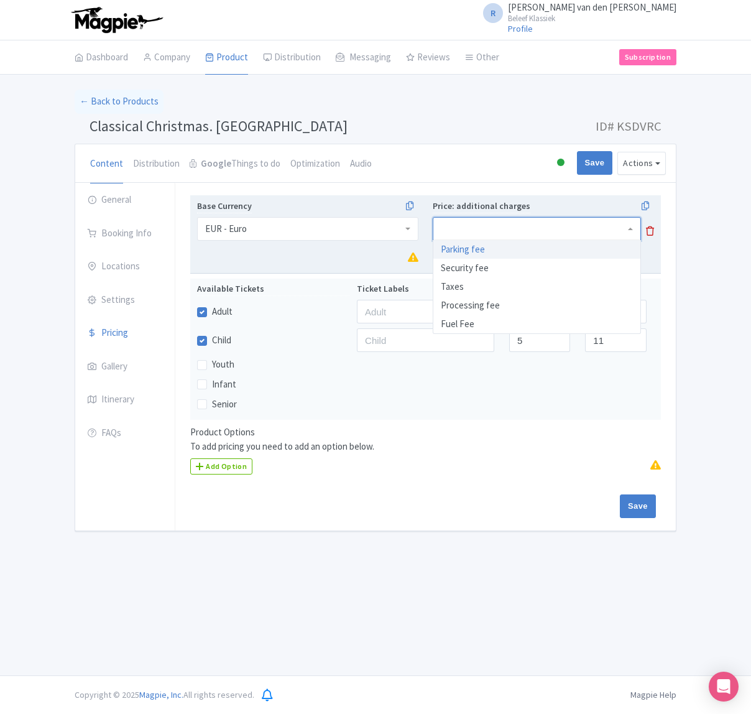
click at [469, 225] on div at bounding box center [537, 229] width 208 height 24
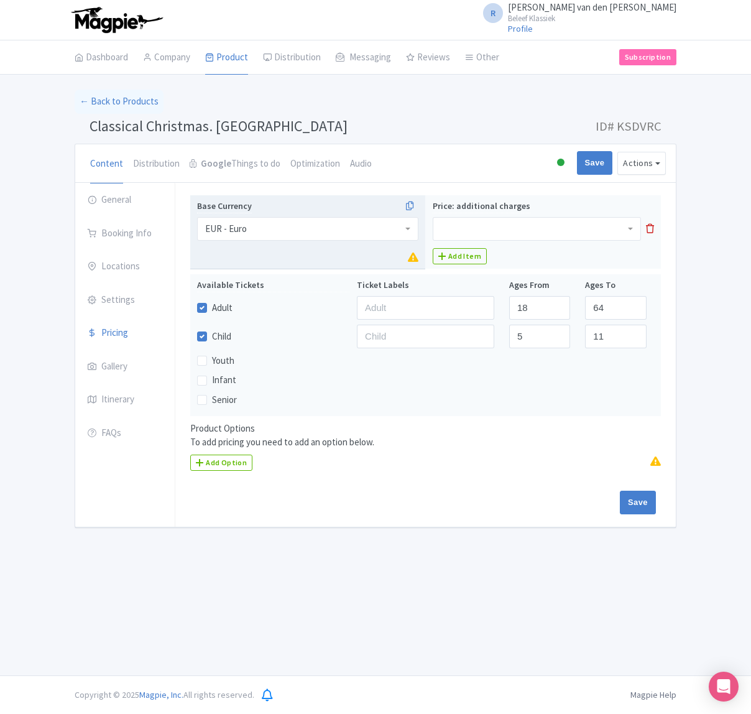
click at [474, 167] on div "Content Distribution Google Things to do Optimization Audio Active Inactive Bui…" at bounding box center [375, 163] width 601 height 39
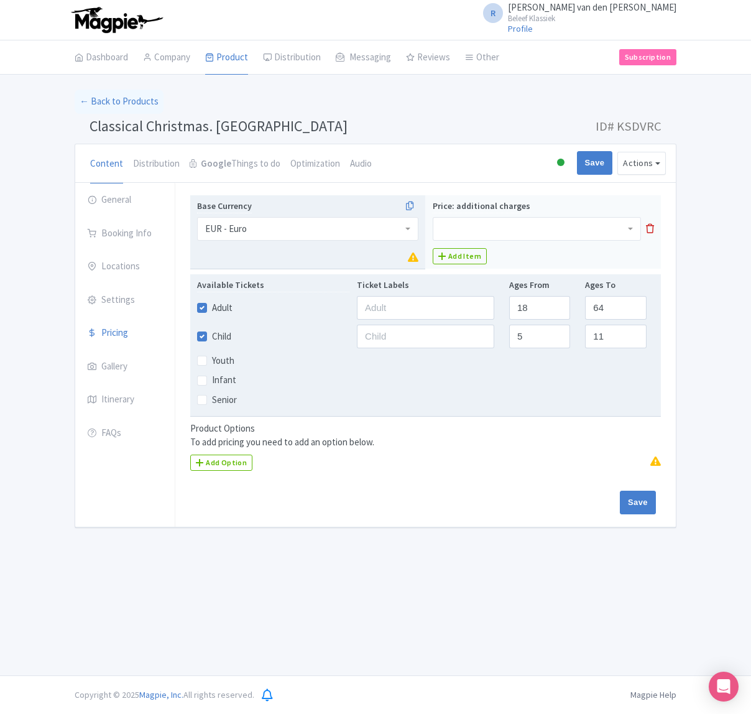
click at [212, 334] on label "Child" at bounding box center [221, 337] width 19 height 14
click at [212, 334] on input "Child" at bounding box center [216, 333] width 8 height 8
checkbox input "false"
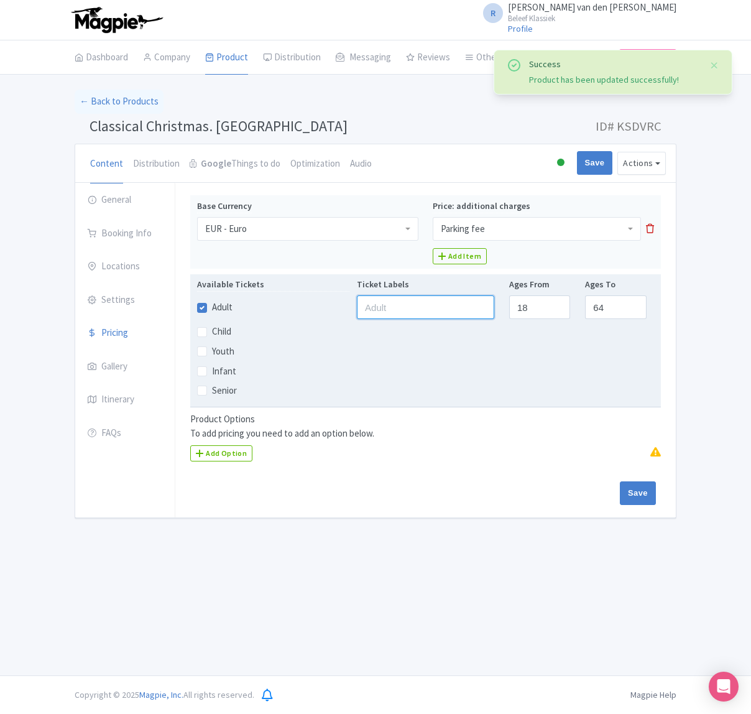
click at [388, 308] on input "text" at bounding box center [425, 307] width 137 height 24
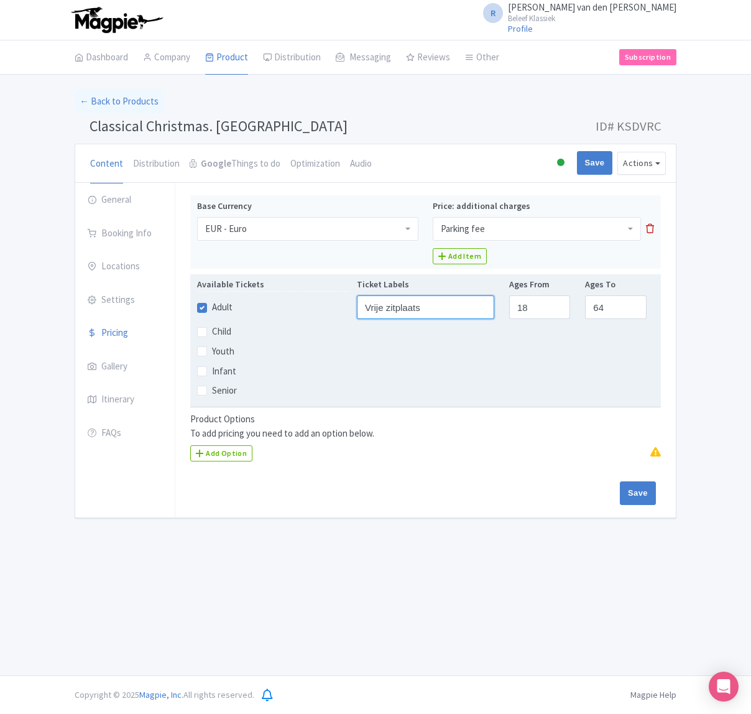
type input "Vrije zitplaats"
drag, startPoint x: 618, startPoint y: 309, endPoint x: 577, endPoint y: 305, distance: 40.6
click at [577, 305] on div "Adult Vrije zitplaats 18 64" at bounding box center [426, 307] width 472 height 24
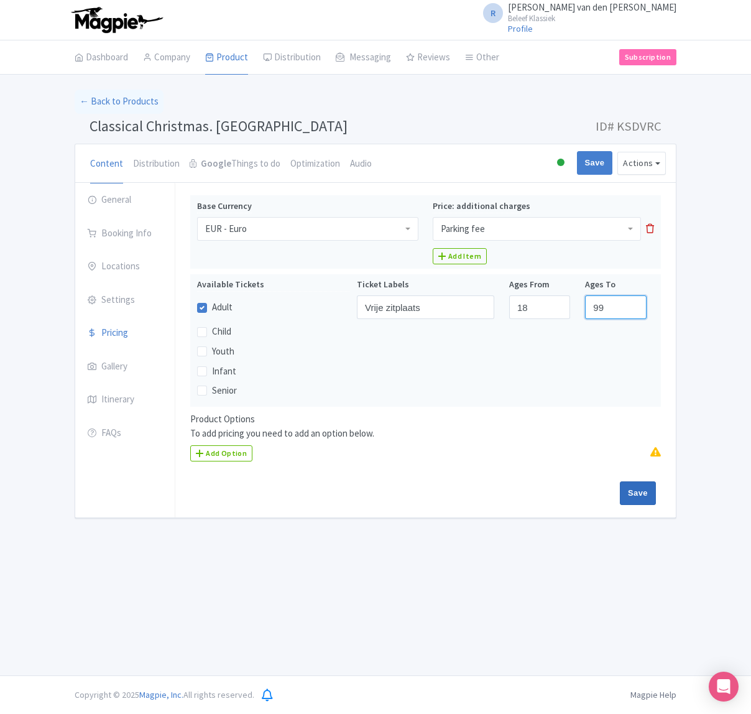
type input "99"
click at [636, 499] on input "Save" at bounding box center [638, 493] width 36 height 24
type input "Update Product"
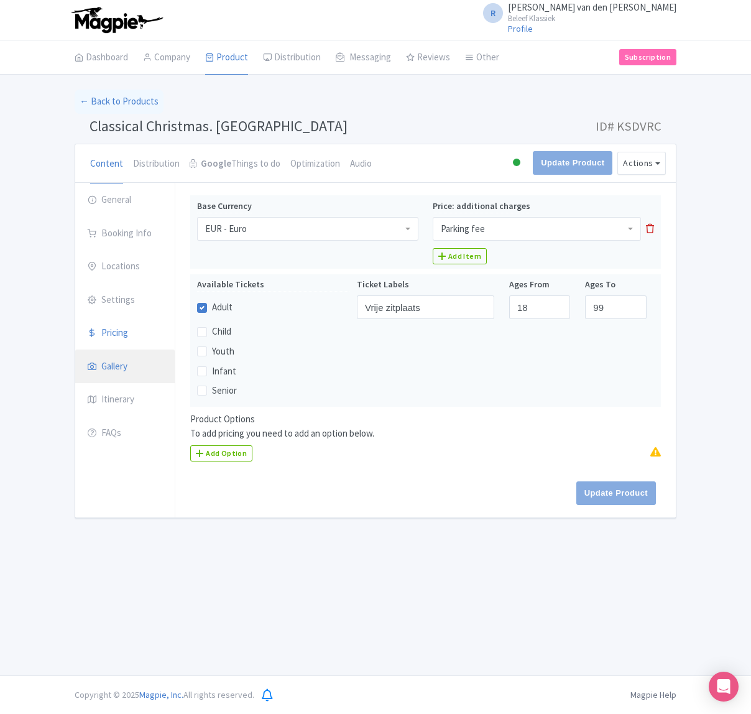
click at [128, 364] on link "Gallery" at bounding box center [125, 367] width 100 height 35
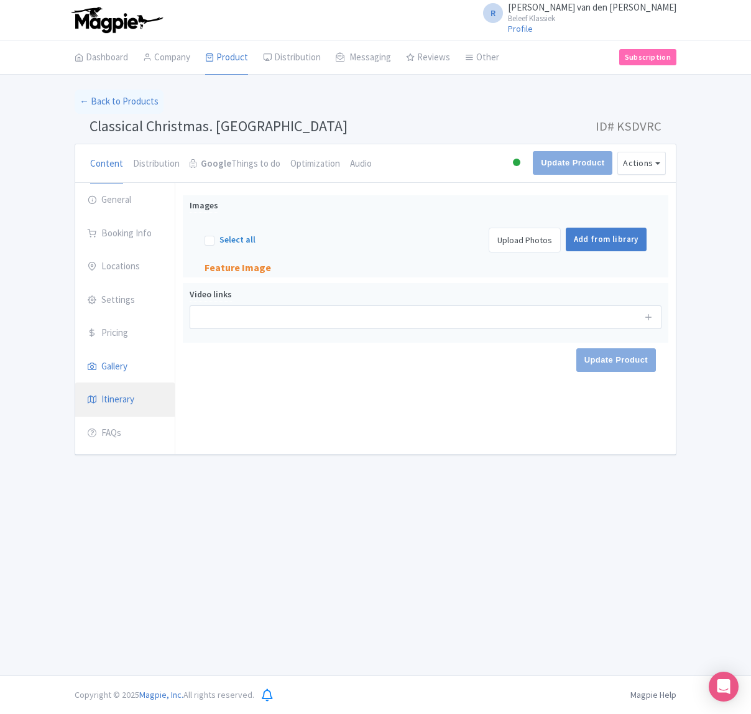
click at [128, 402] on link "Itinerary" at bounding box center [125, 400] width 100 height 35
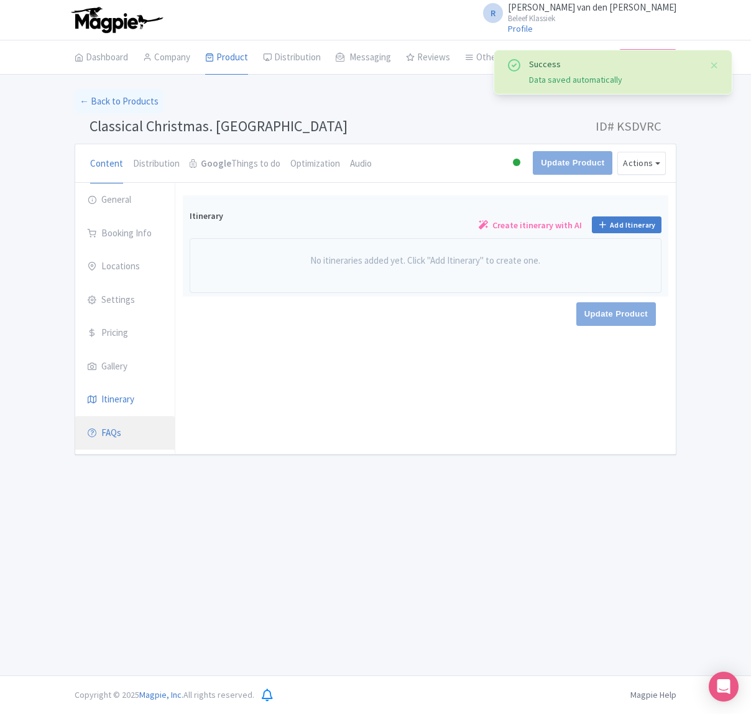
click at [129, 438] on link "FAQs" at bounding box center [125, 433] width 100 height 35
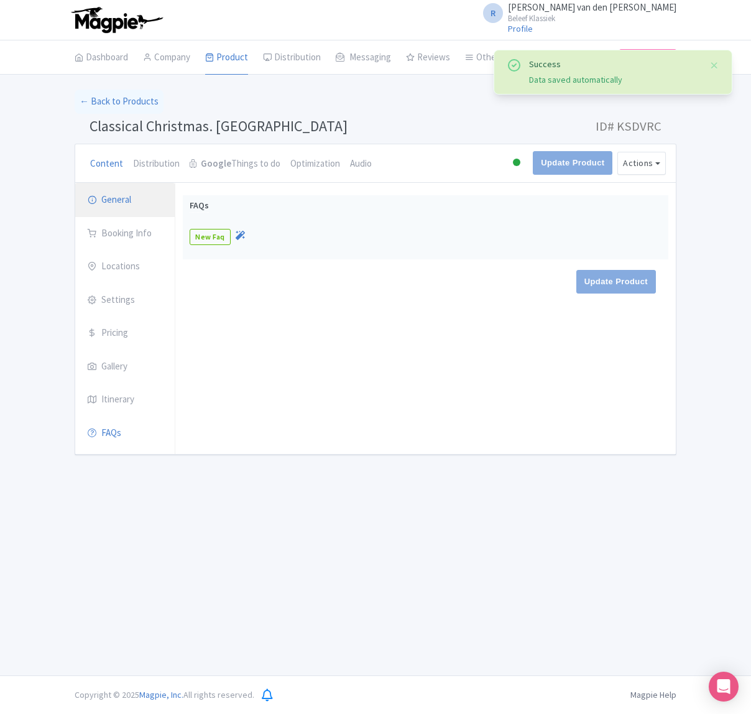
click at [128, 199] on link "General" at bounding box center [125, 200] width 100 height 35
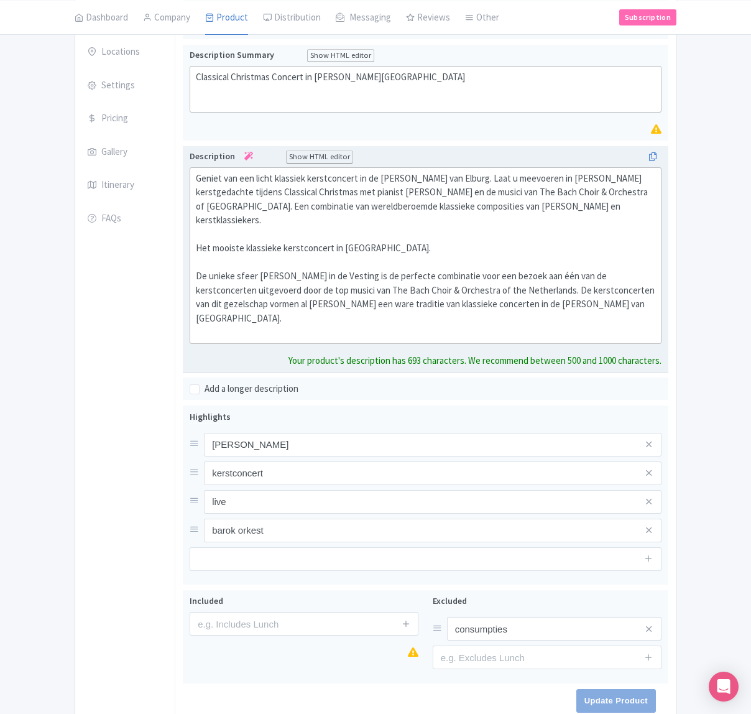
scroll to position [215, 0]
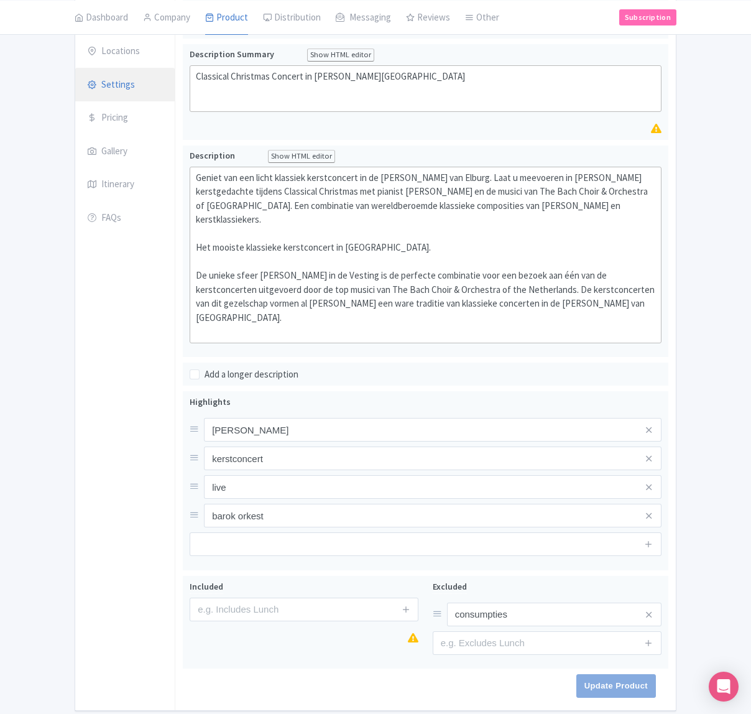
click at [134, 91] on link "Settings" at bounding box center [125, 85] width 100 height 35
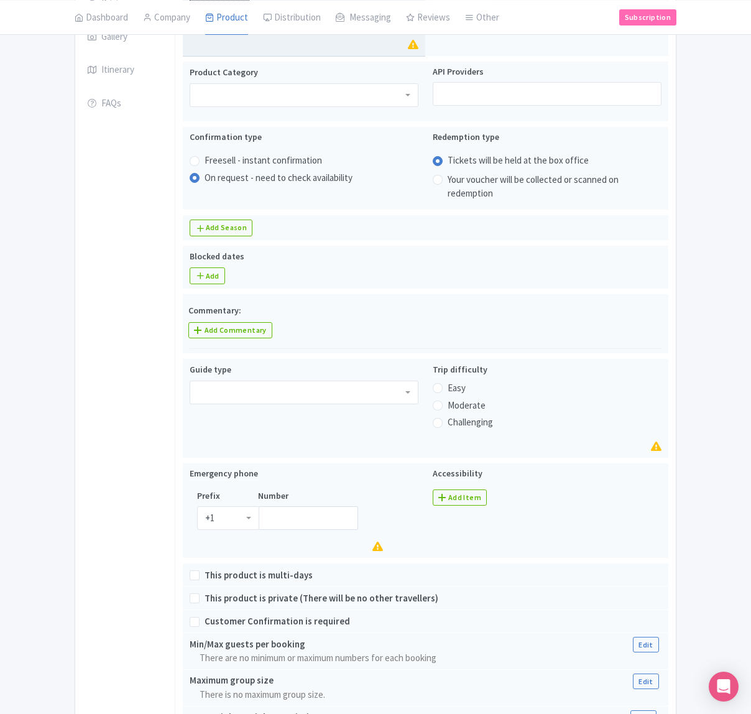
scroll to position [331, 0]
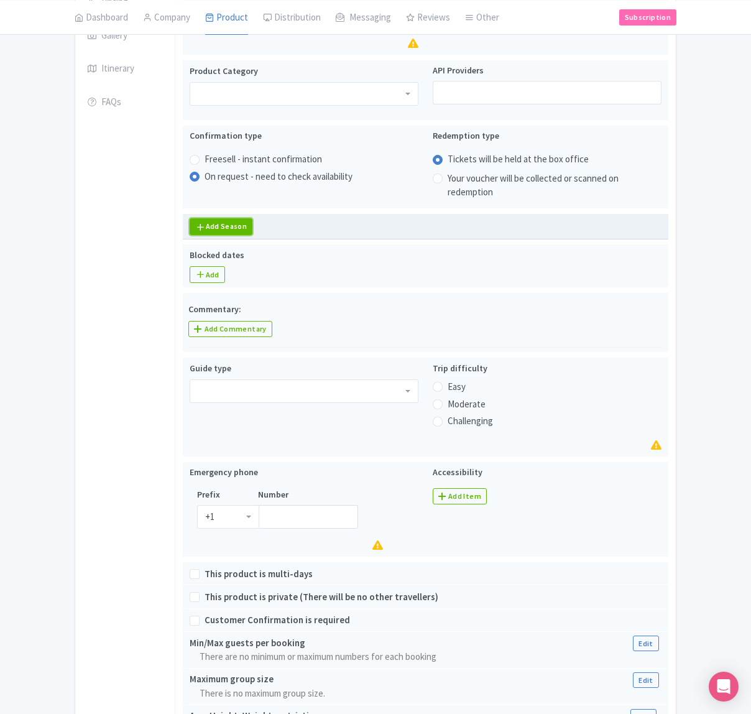
click at [245, 228] on link "Add Season" at bounding box center [221, 226] width 63 height 17
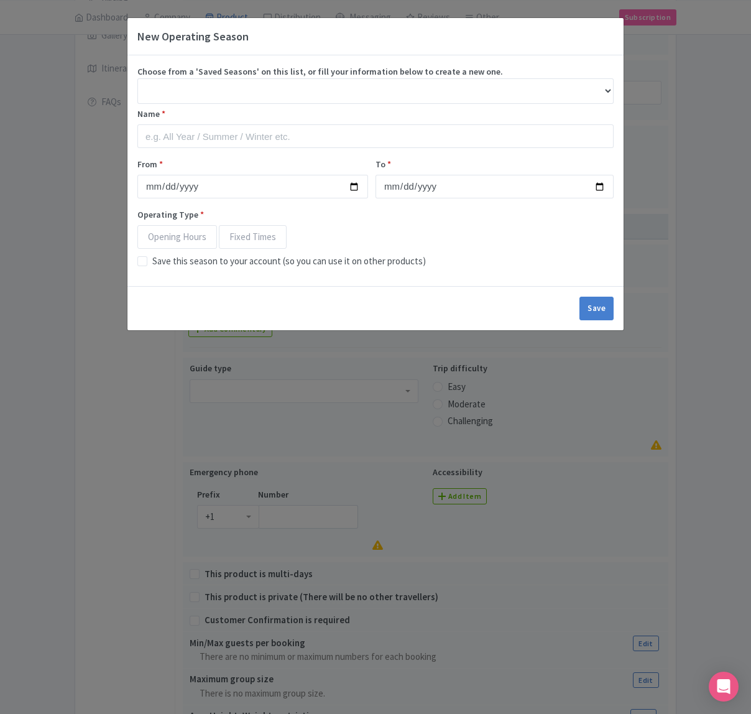
click at [658, 111] on div "New Operating Season Choose from a 'Saved Seasons' on this list, or fill your i…" at bounding box center [375, 357] width 751 height 714
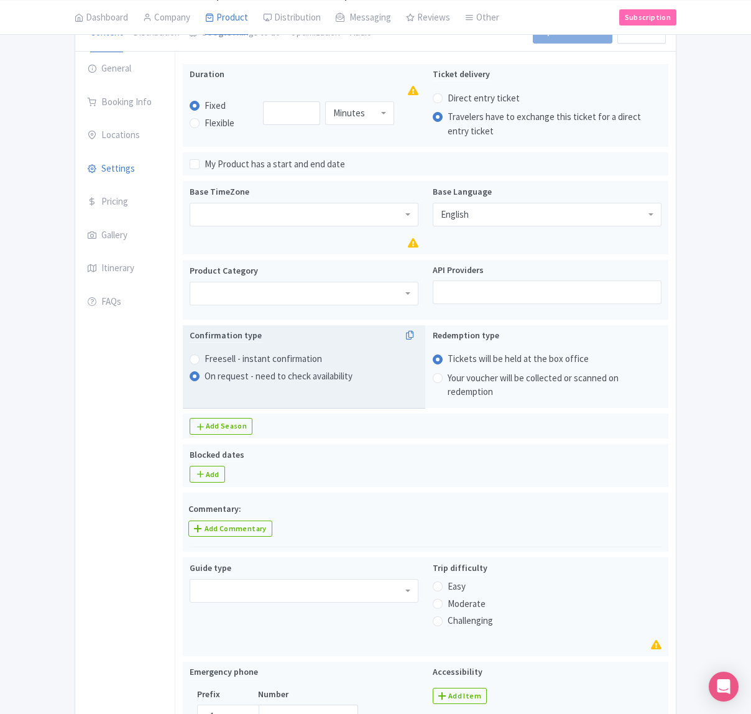
scroll to position [0, 0]
